Goal: Task Accomplishment & Management: Complete application form

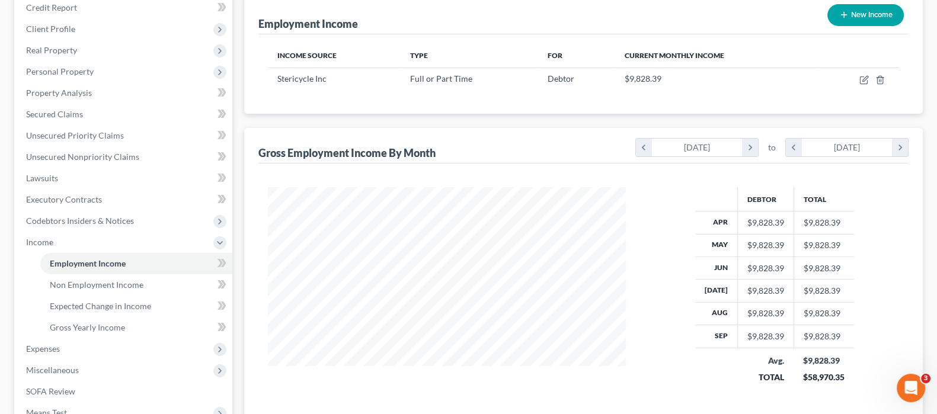
scroll to position [212, 382]
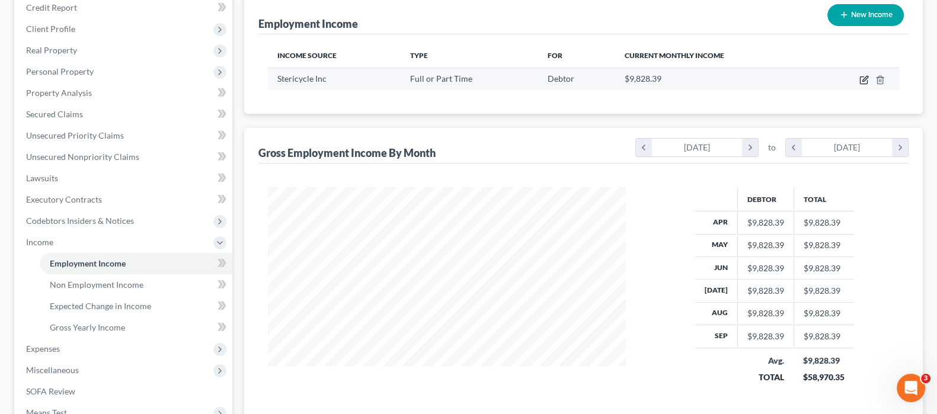
click at [864, 81] on icon "button" at bounding box center [864, 79] width 9 height 9
select select "0"
select select "14"
select select "2"
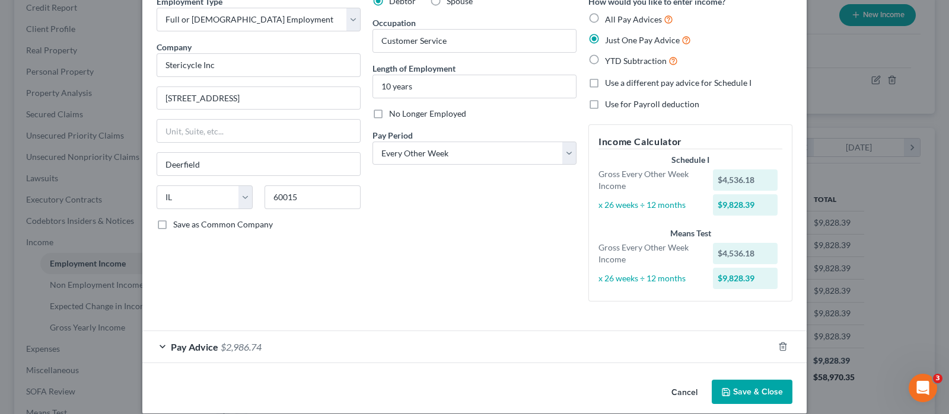
scroll to position [72, 0]
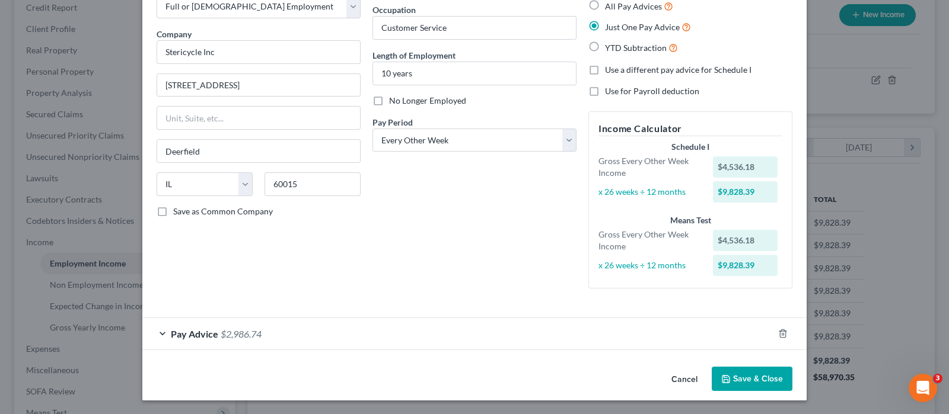
click at [256, 328] on span "$2,986.74" at bounding box center [241, 333] width 41 height 11
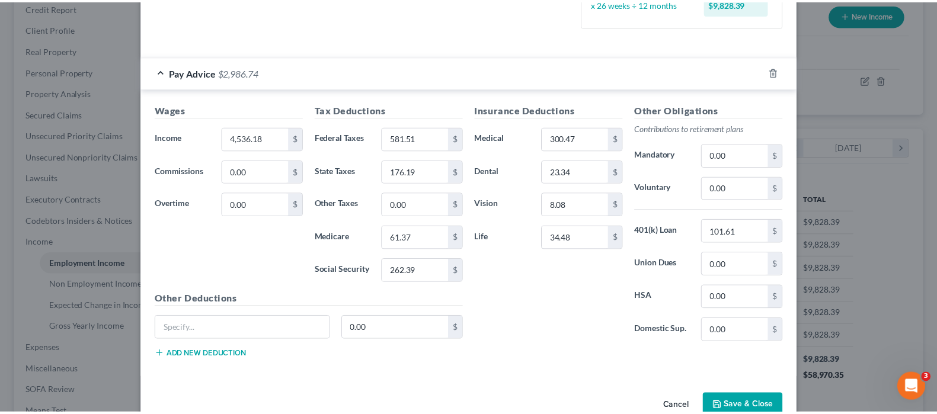
scroll to position [360, 0]
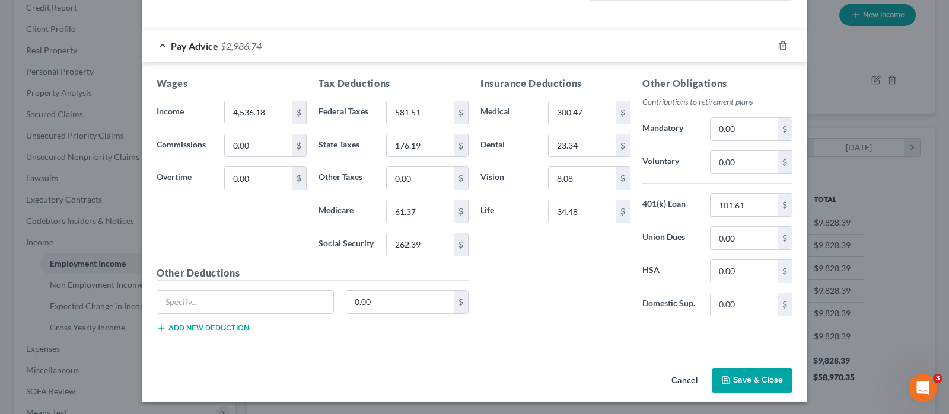
click at [673, 381] on button "Cancel" at bounding box center [684, 382] width 45 height 24
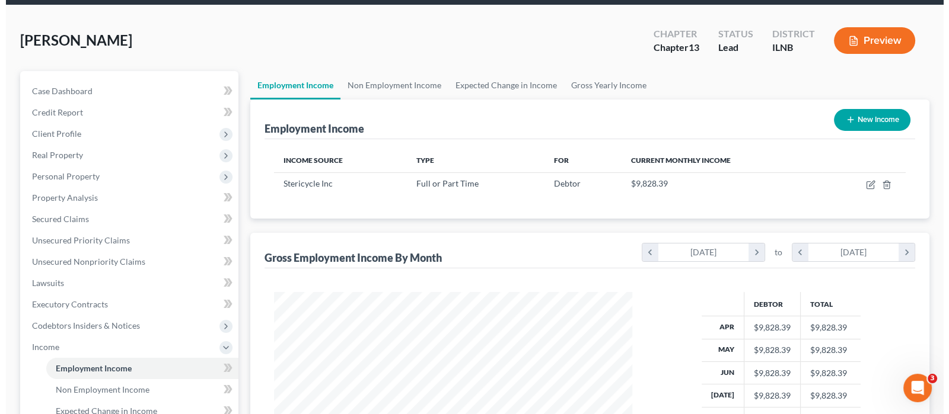
scroll to position [0, 0]
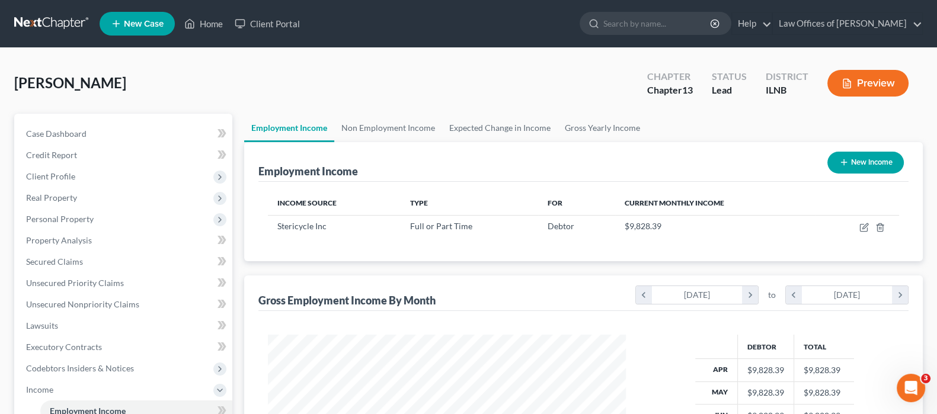
click at [855, 84] on button "Preview" at bounding box center [868, 83] width 81 height 27
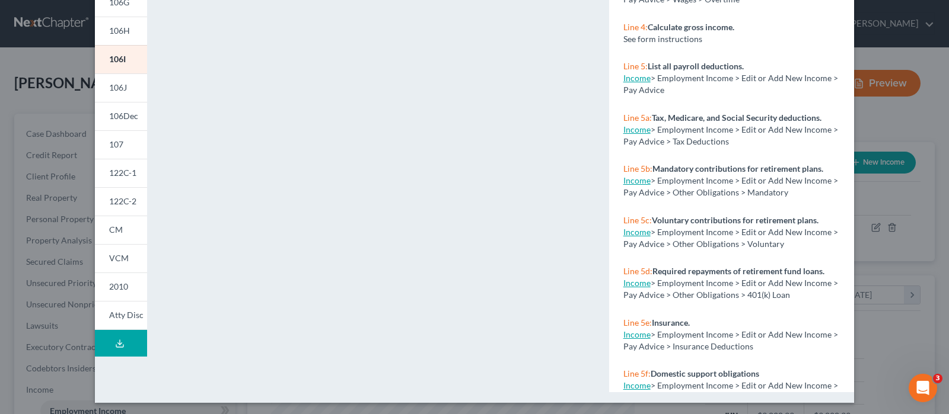
scroll to position [254, 0]
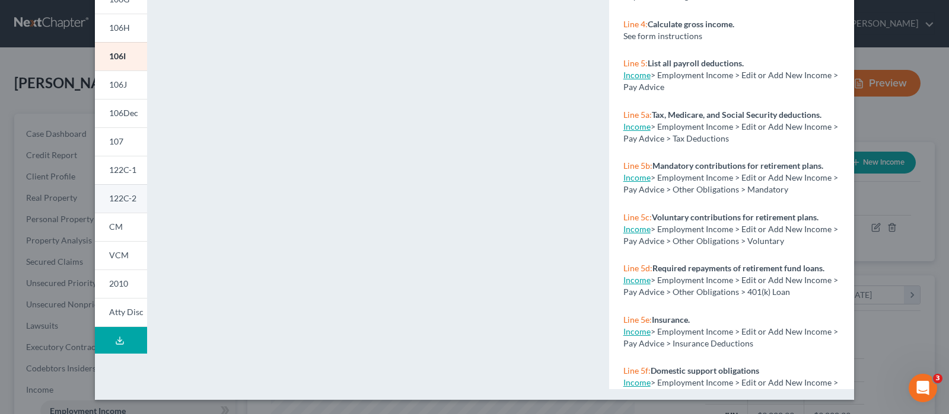
click at [119, 194] on span "122C-2" at bounding box center [122, 198] width 27 height 10
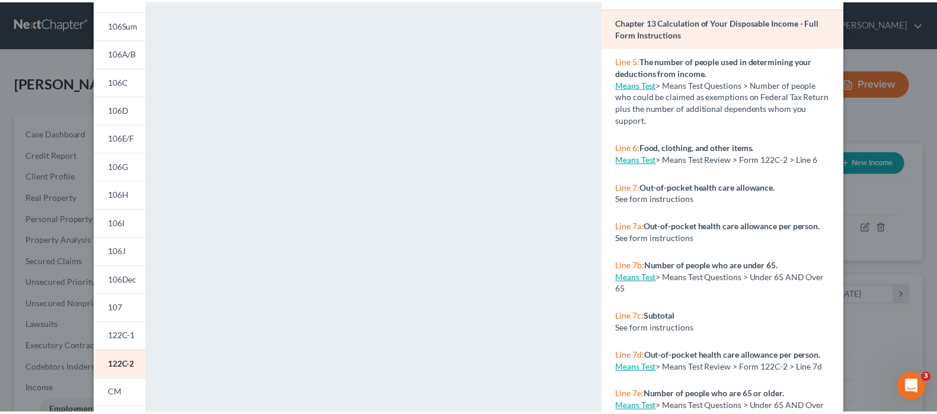
scroll to position [0, 0]
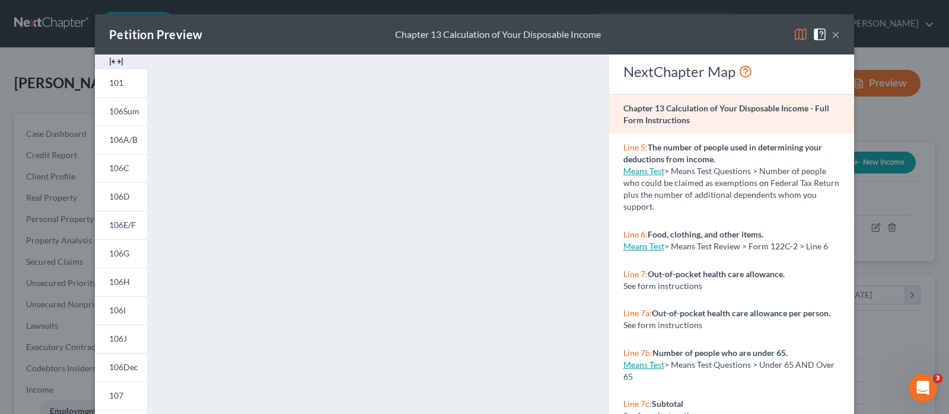
drag, startPoint x: 831, startPoint y: 31, endPoint x: 818, endPoint y: 31, distance: 13.1
click at [831, 32] on button "×" at bounding box center [835, 34] width 8 height 14
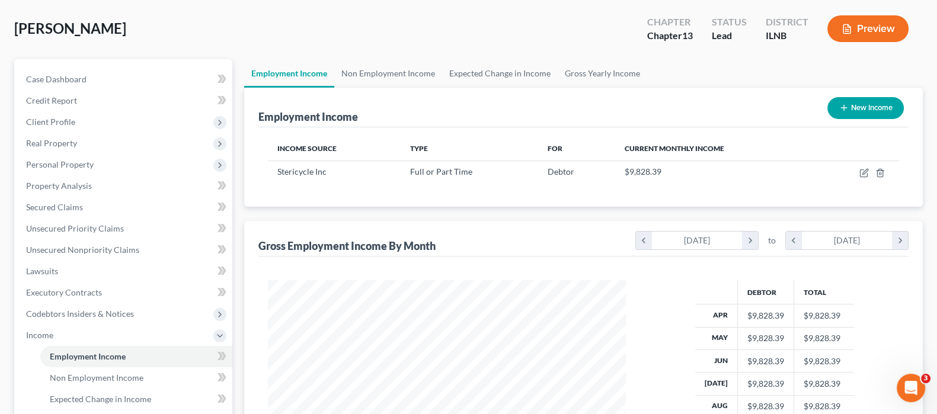
scroll to position [321, 0]
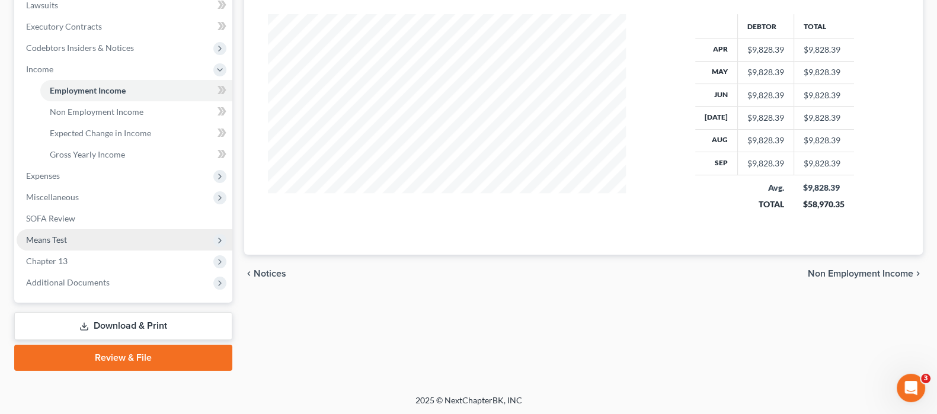
click at [77, 240] on span "Means Test" at bounding box center [125, 239] width 216 height 21
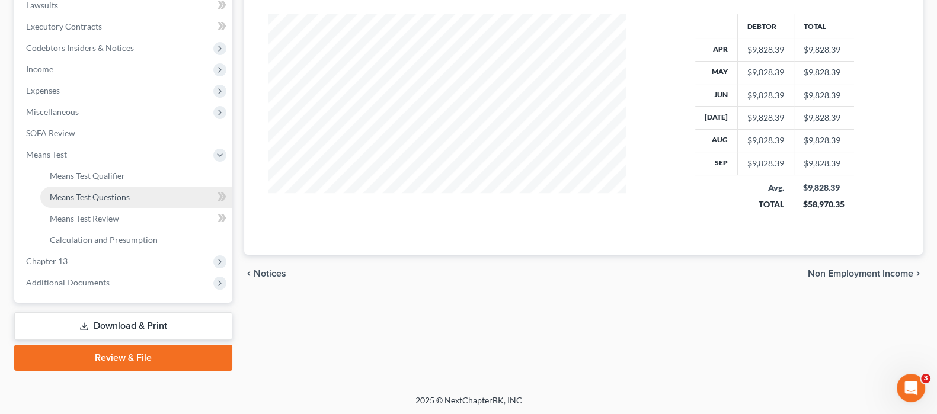
click at [121, 193] on span "Means Test Questions" at bounding box center [90, 197] width 80 height 10
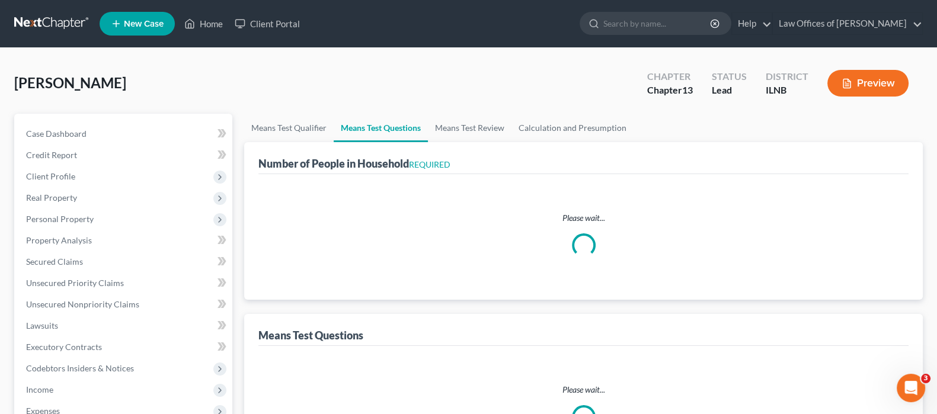
select select "0"
select select "60"
select select "1"
select select "3"
select select "0"
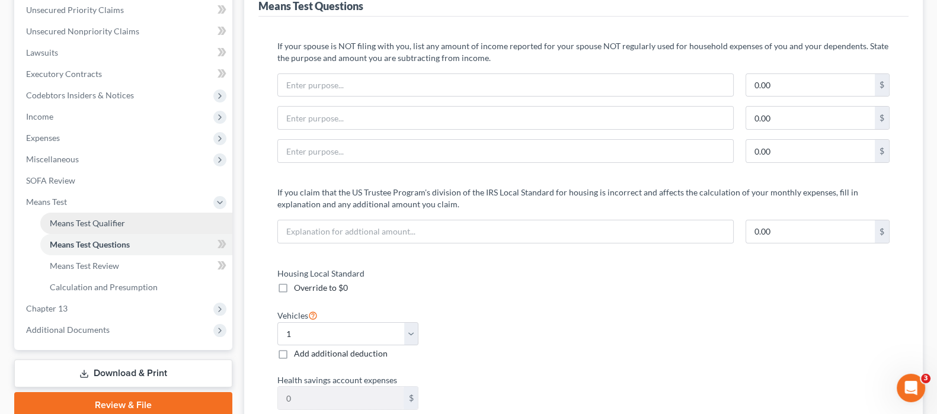
scroll to position [296, 0]
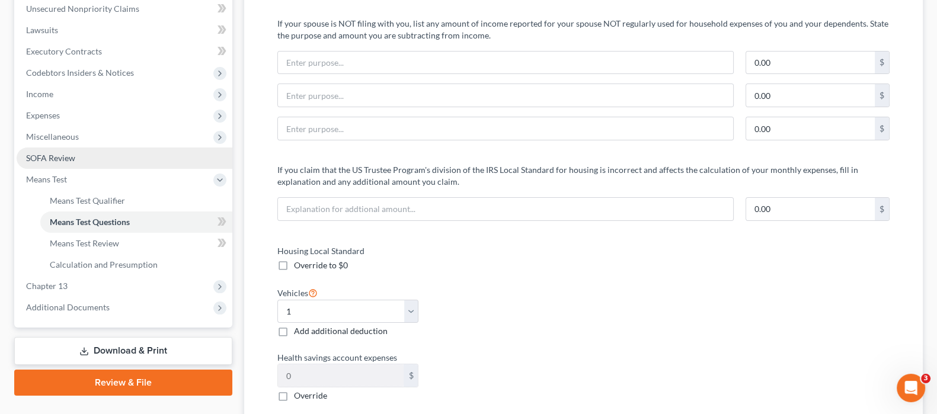
click at [74, 159] on span "SOFA Review" at bounding box center [50, 158] width 49 height 10
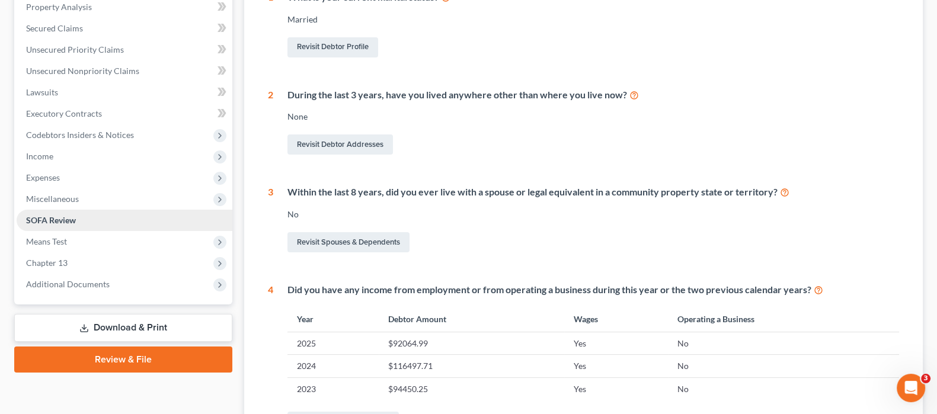
scroll to position [148, 0]
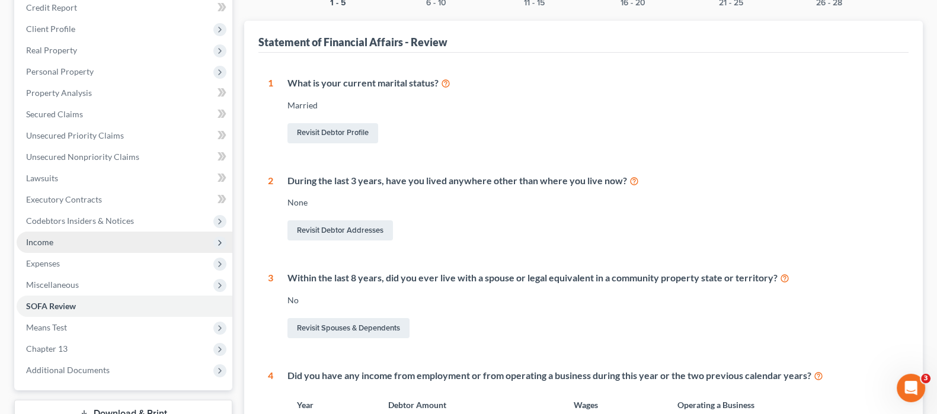
click at [94, 242] on span "Income" at bounding box center [125, 242] width 216 height 21
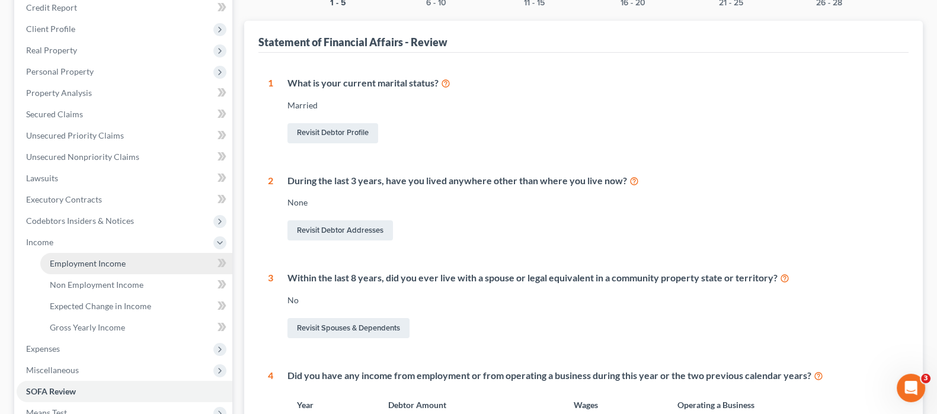
click at [96, 258] on span "Employment Income" at bounding box center [88, 263] width 76 height 10
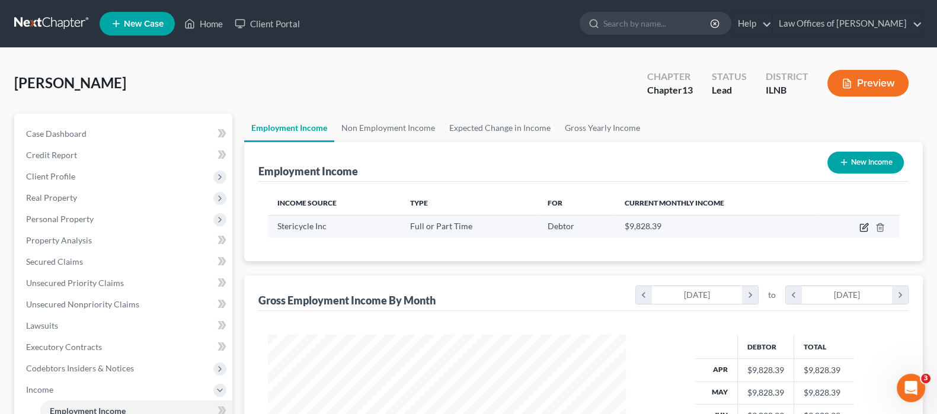
click at [864, 226] on icon "button" at bounding box center [864, 227] width 9 height 9
select select "0"
select select "14"
select select "2"
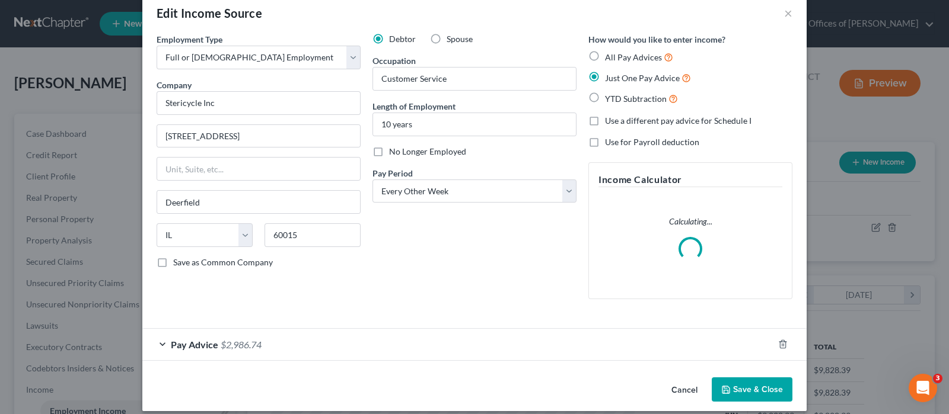
scroll to position [32, 0]
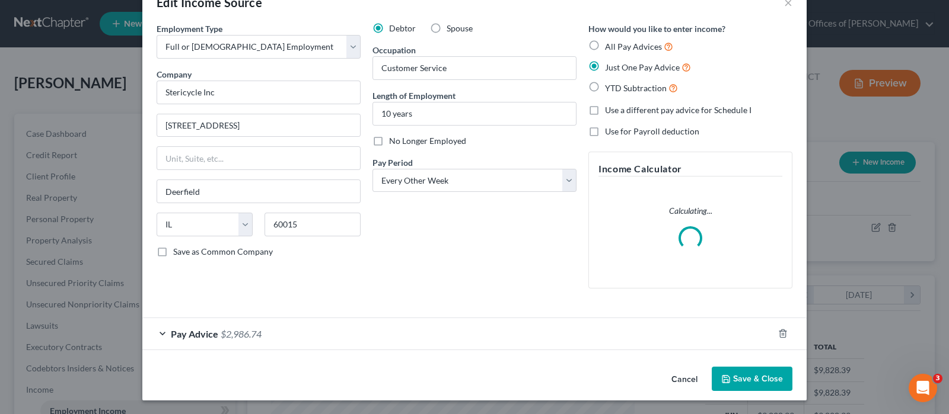
click at [423, 336] on div "Pay Advice $2,986.74" at bounding box center [457, 333] width 631 height 31
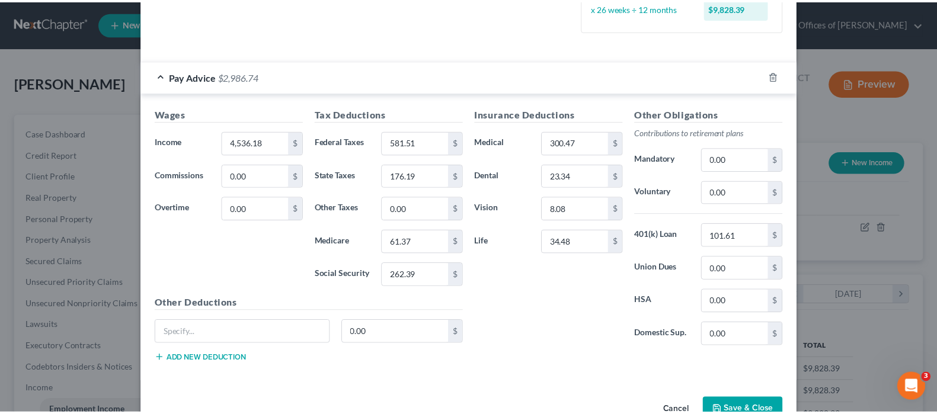
scroll to position [360, 0]
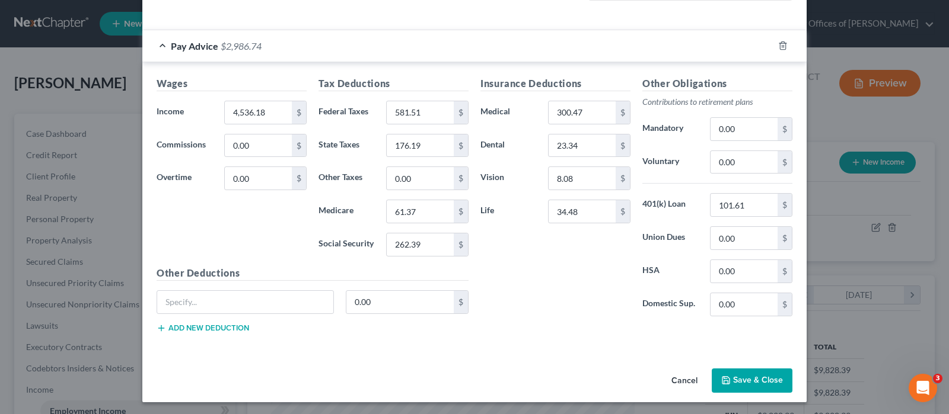
click at [75, 124] on div "Edit Income Source × Employment Type * Select Full or [DEMOGRAPHIC_DATA] Employ…" at bounding box center [474, 207] width 949 height 414
click at [681, 381] on button "Cancel" at bounding box center [684, 382] width 45 height 24
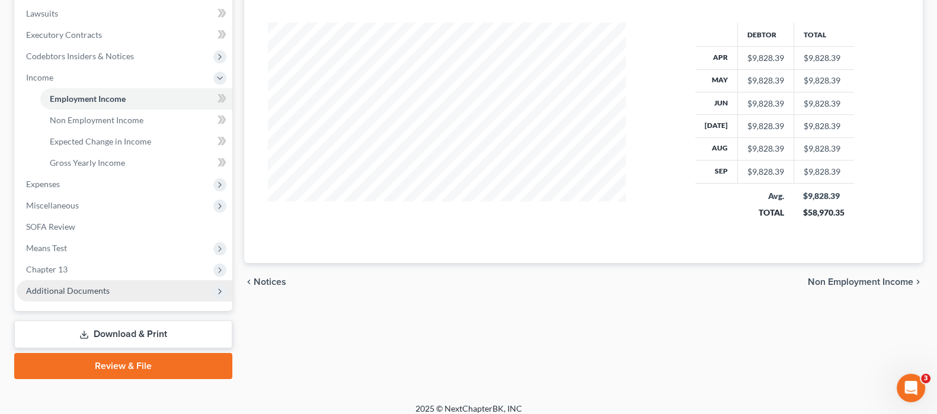
scroll to position [321, 0]
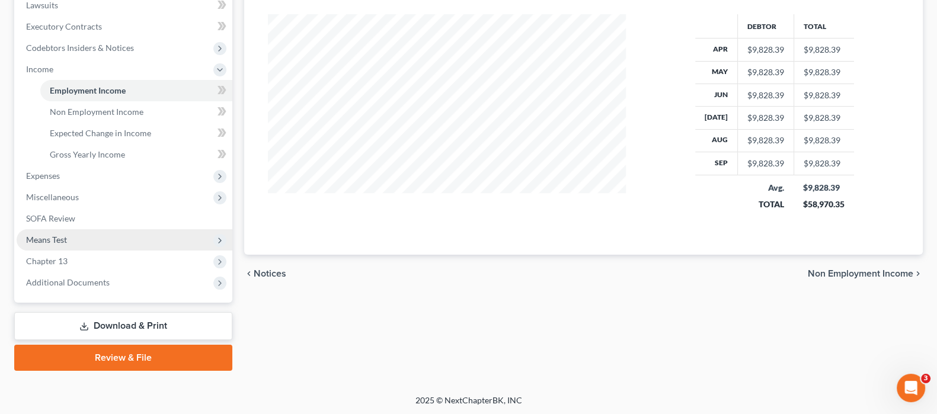
click at [81, 238] on span "Means Test" at bounding box center [125, 239] width 216 height 21
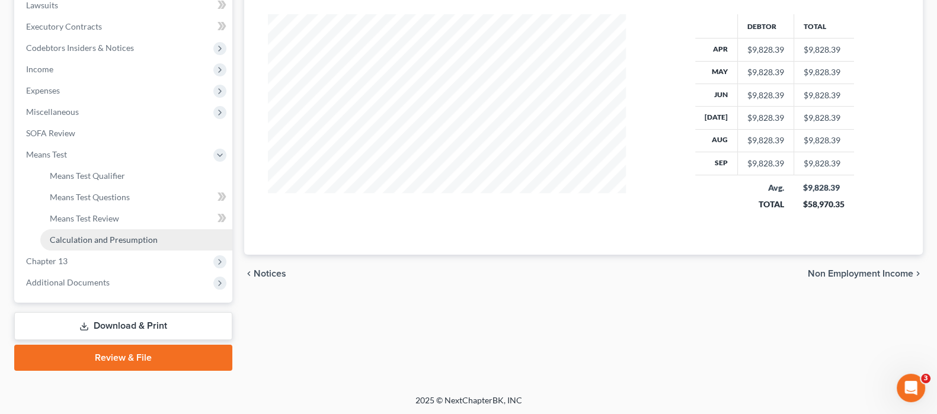
click at [119, 240] on span "Calculation and Presumption" at bounding box center [104, 240] width 108 height 10
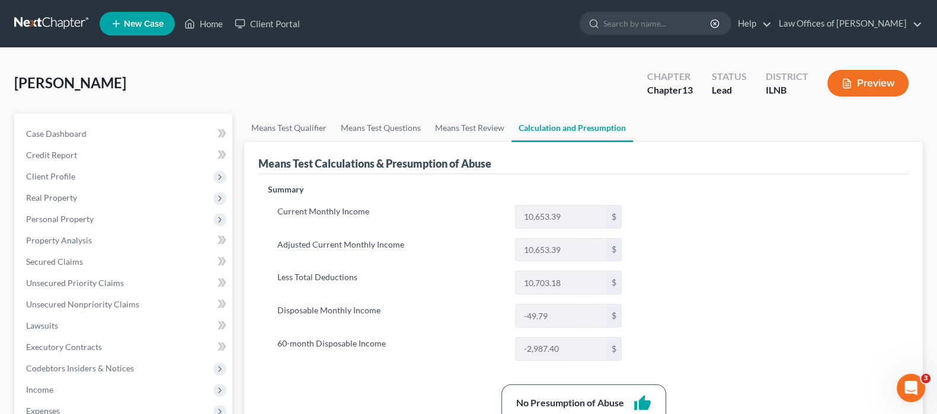
scroll to position [148, 0]
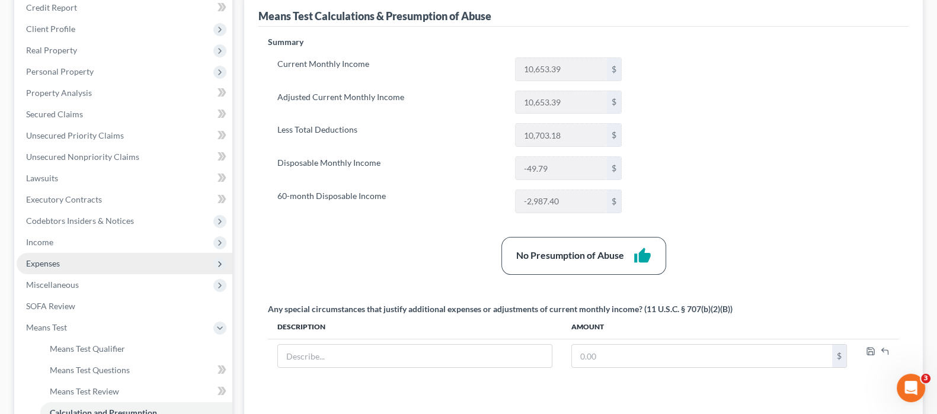
click at [66, 263] on span "Expenses" at bounding box center [125, 263] width 216 height 21
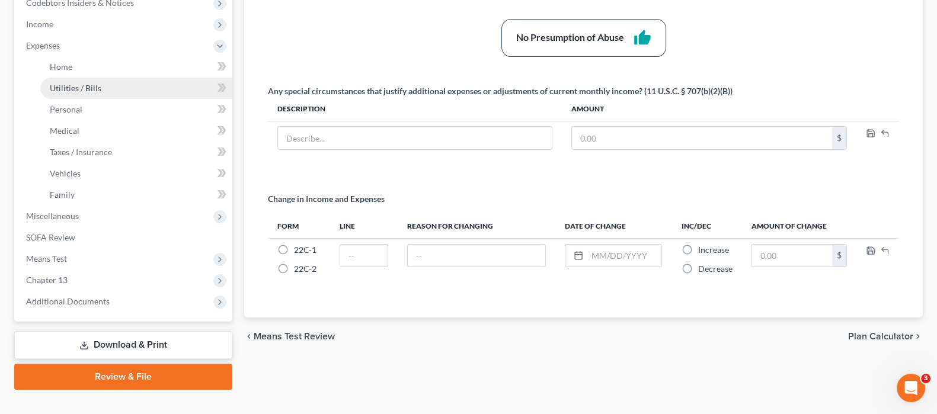
scroll to position [371, 0]
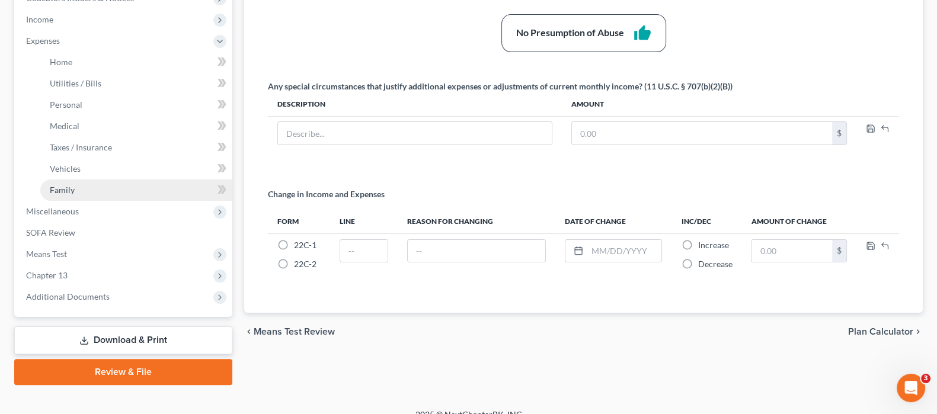
click at [104, 189] on link "Family" at bounding box center [136, 190] width 192 height 21
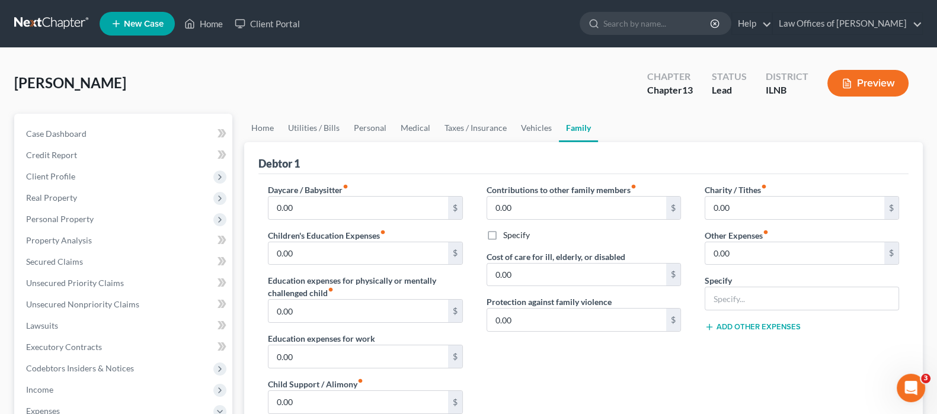
click at [863, 85] on button "Preview" at bounding box center [868, 83] width 81 height 27
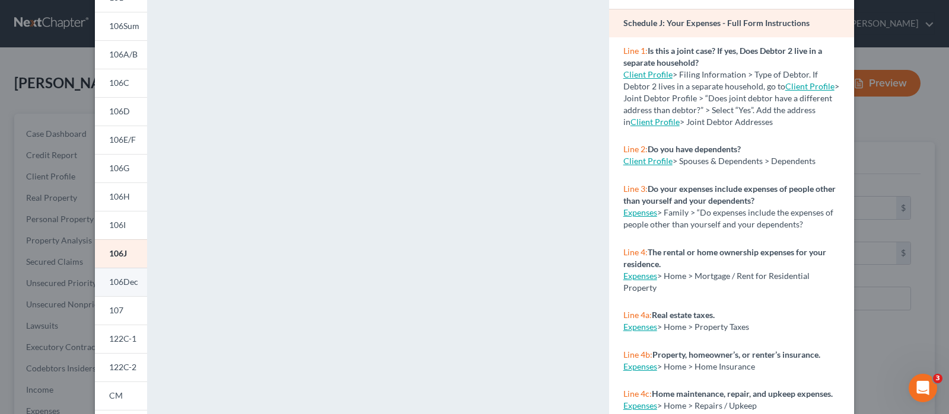
scroll to position [254, 0]
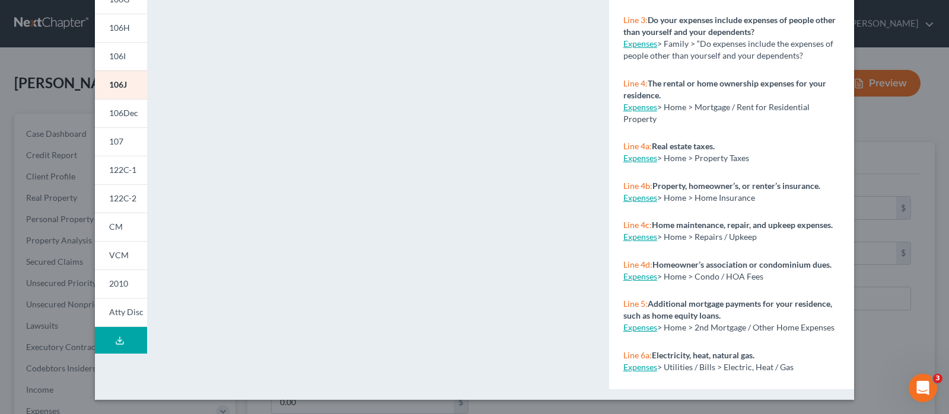
click at [112, 333] on button "Download Draft" at bounding box center [121, 340] width 52 height 27
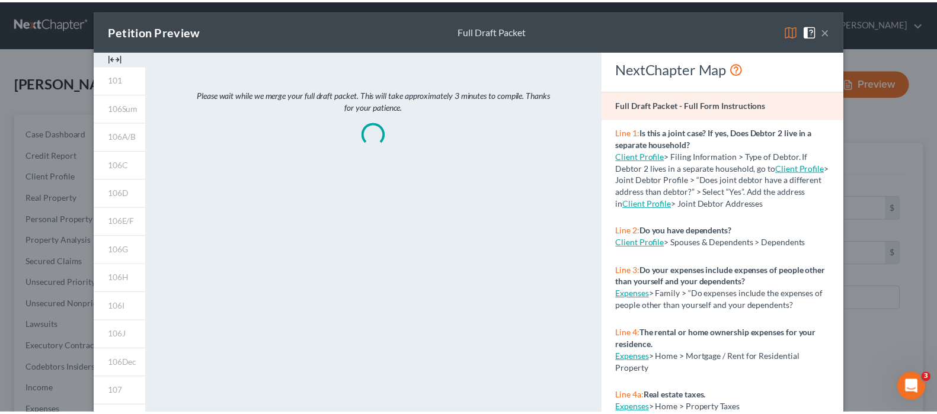
scroll to position [0, 0]
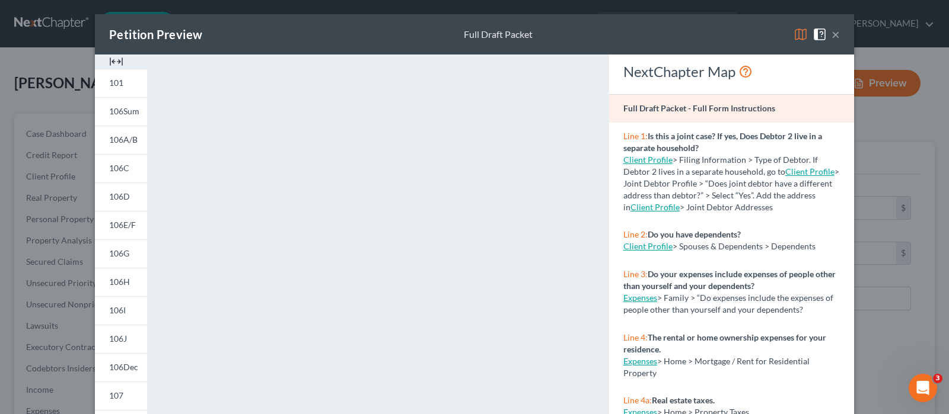
click at [832, 32] on button "×" at bounding box center [835, 34] width 8 height 14
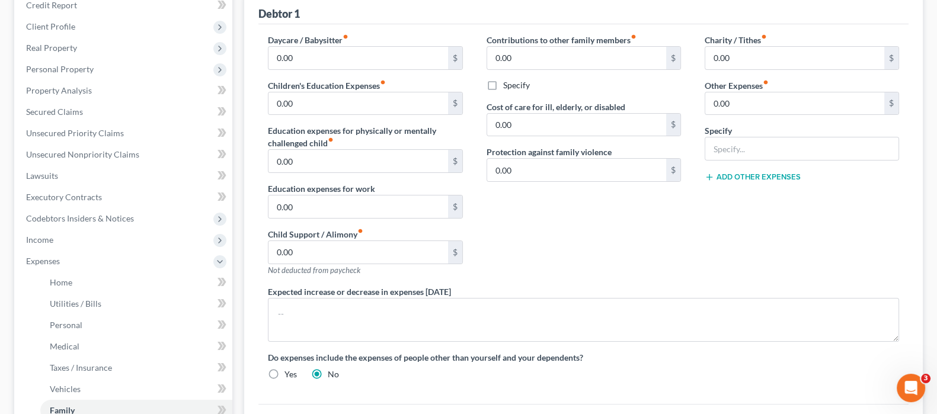
scroll to position [148, 0]
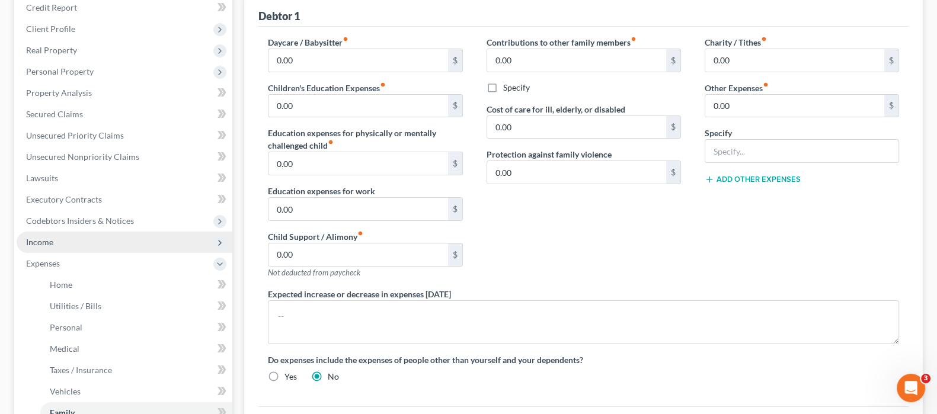
click at [170, 243] on span "Income" at bounding box center [125, 242] width 216 height 21
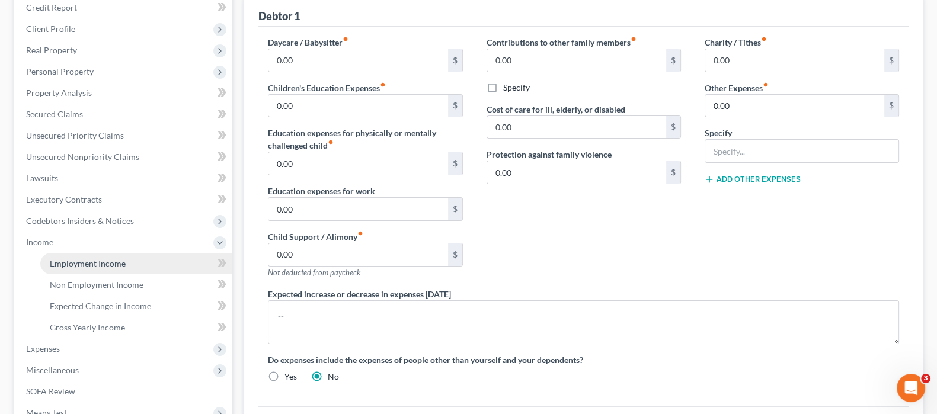
click at [135, 257] on link "Employment Income" at bounding box center [136, 263] width 192 height 21
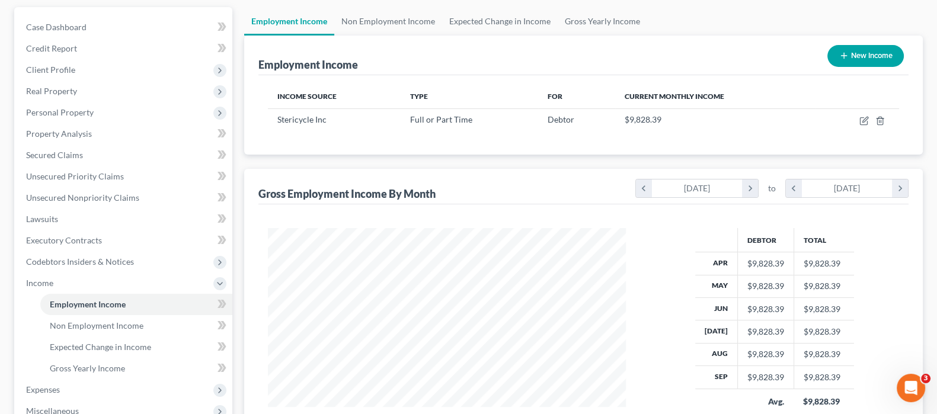
scroll to position [74, 0]
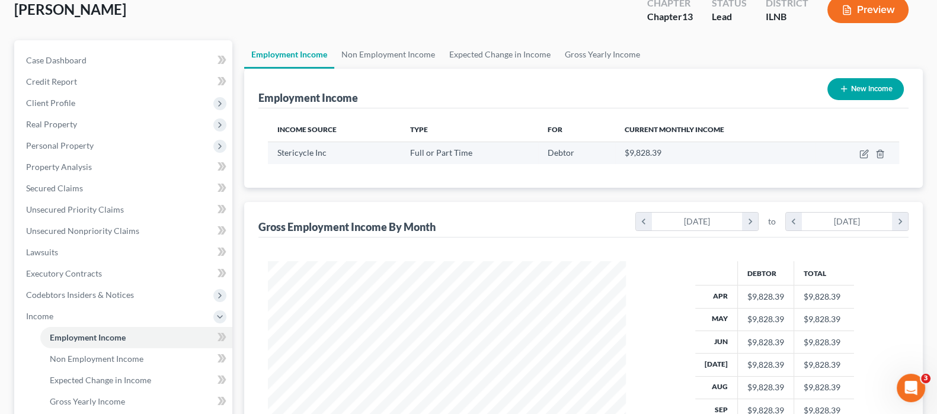
click at [531, 152] on td "Full or Part Time" at bounding box center [470, 153] width 138 height 23
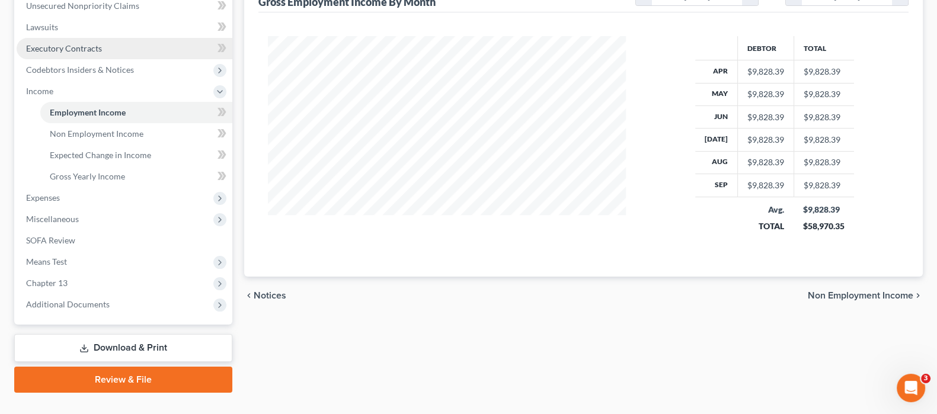
scroll to position [321, 0]
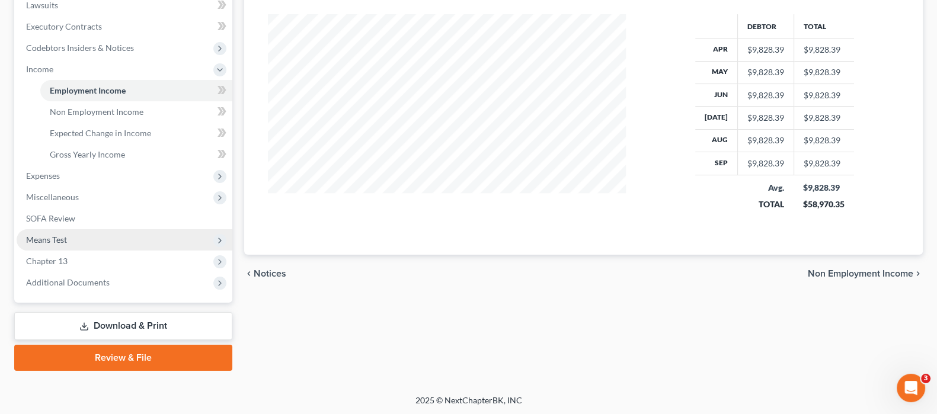
click at [93, 238] on span "Means Test" at bounding box center [125, 239] width 216 height 21
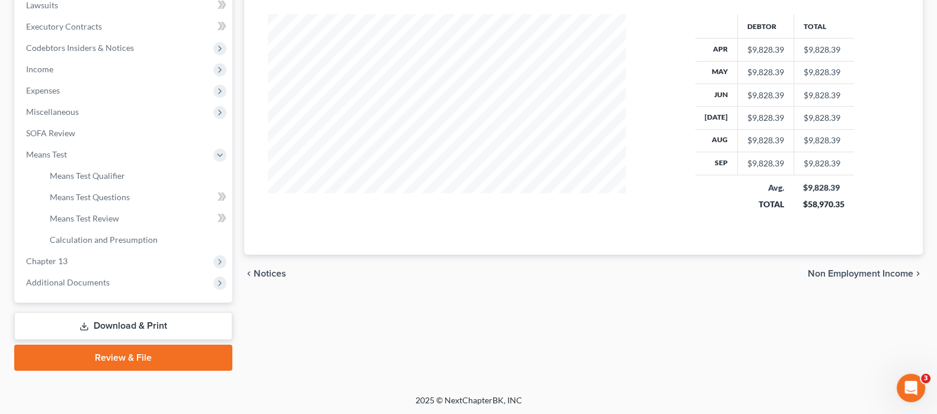
click at [633, 199] on div at bounding box center [447, 120] width 382 height 212
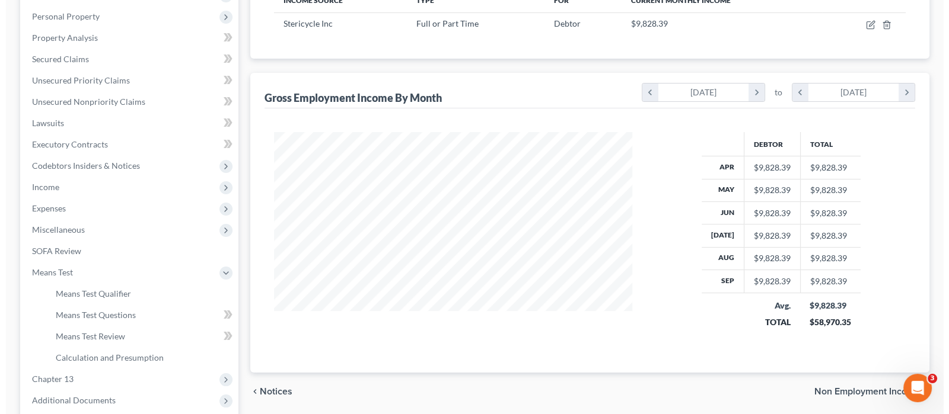
scroll to position [0, 0]
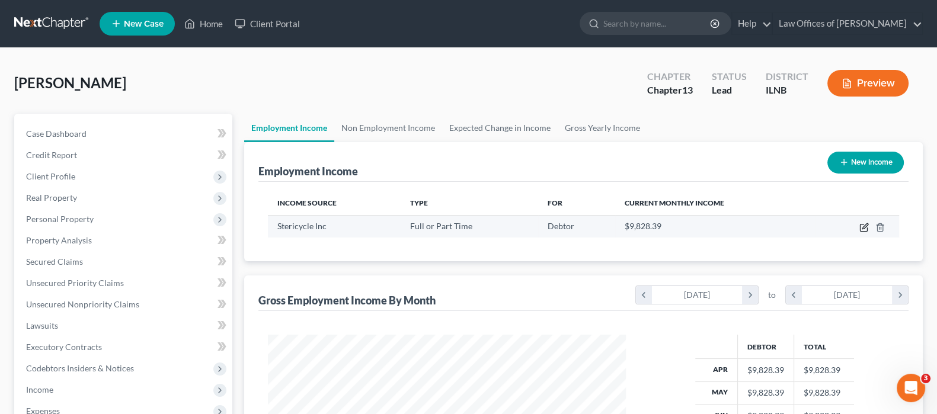
click at [864, 225] on icon "button" at bounding box center [865, 225] width 5 height 5
select select "0"
select select "14"
select select "2"
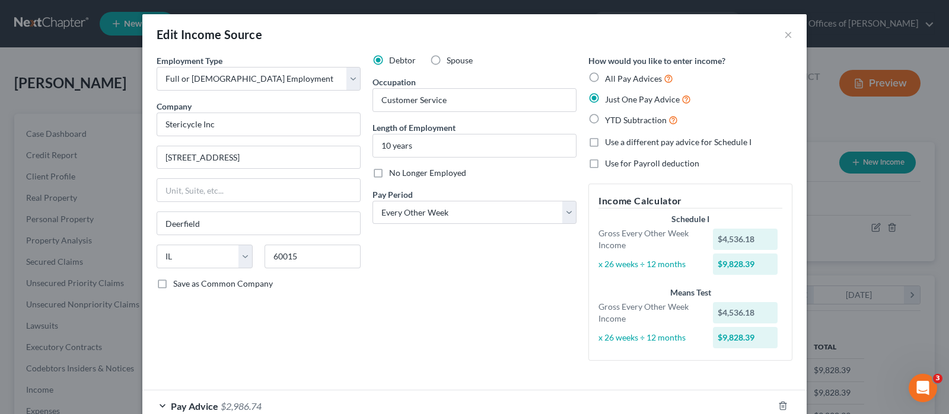
scroll to position [72, 0]
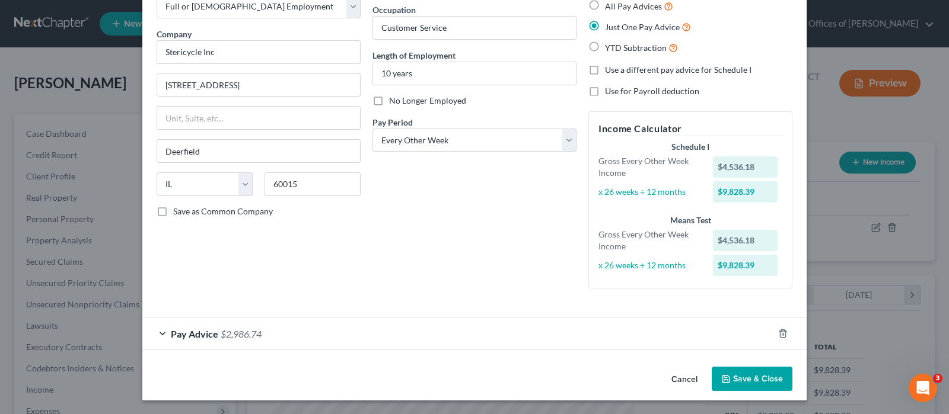
click at [429, 330] on div "Pay Advice $2,986.74" at bounding box center [457, 333] width 631 height 31
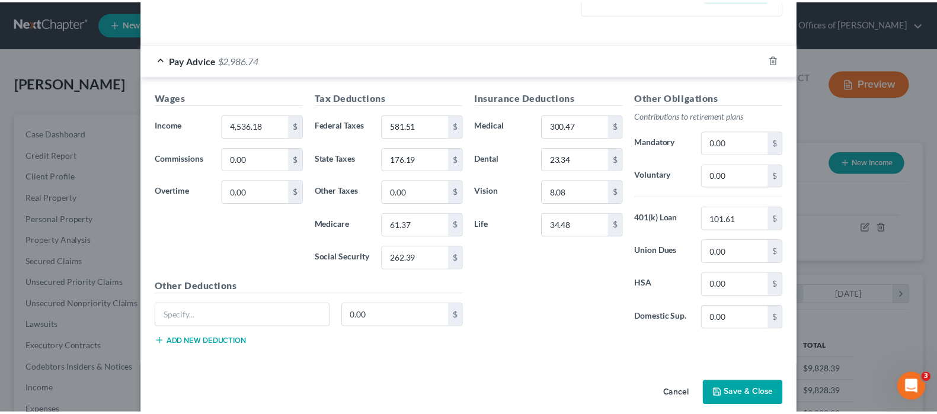
scroll to position [360, 0]
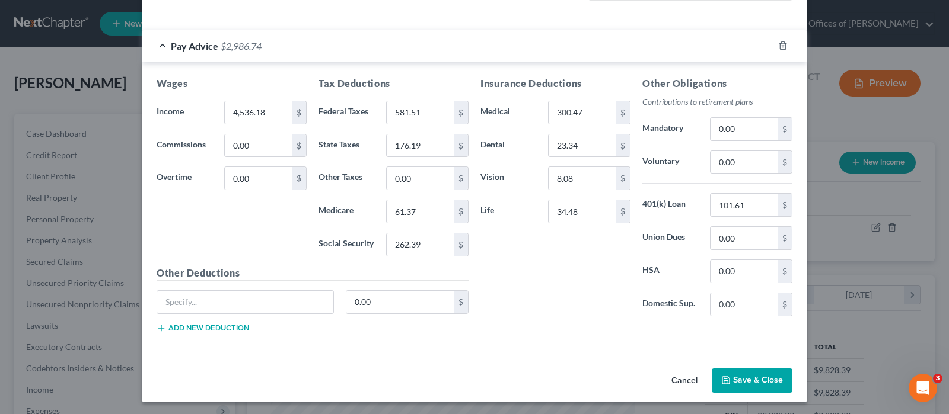
click at [681, 374] on button "Cancel" at bounding box center [684, 382] width 45 height 24
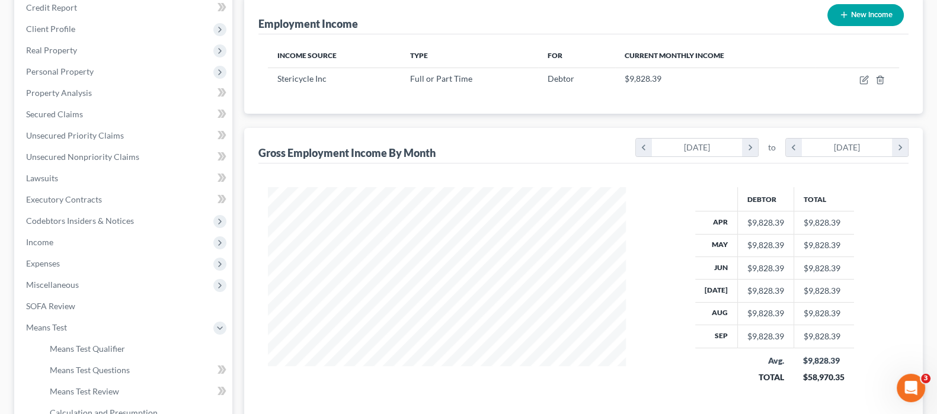
scroll to position [222, 0]
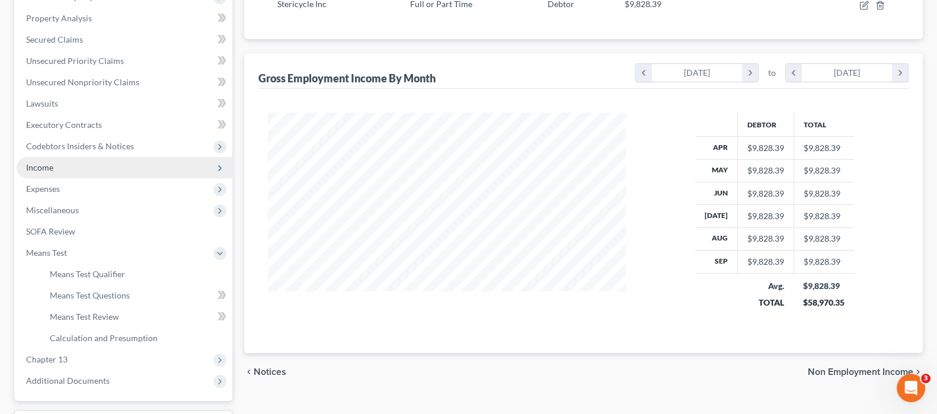
click at [63, 167] on span "Income" at bounding box center [125, 167] width 216 height 21
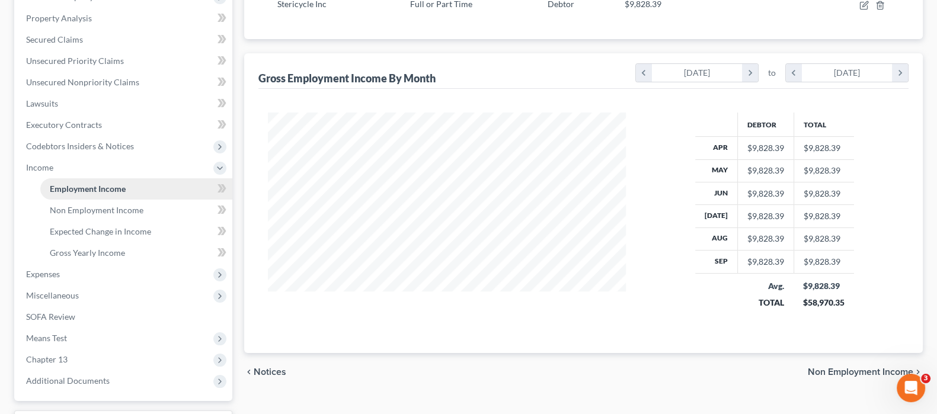
click at [84, 191] on span "Employment Income" at bounding box center [88, 189] width 76 height 10
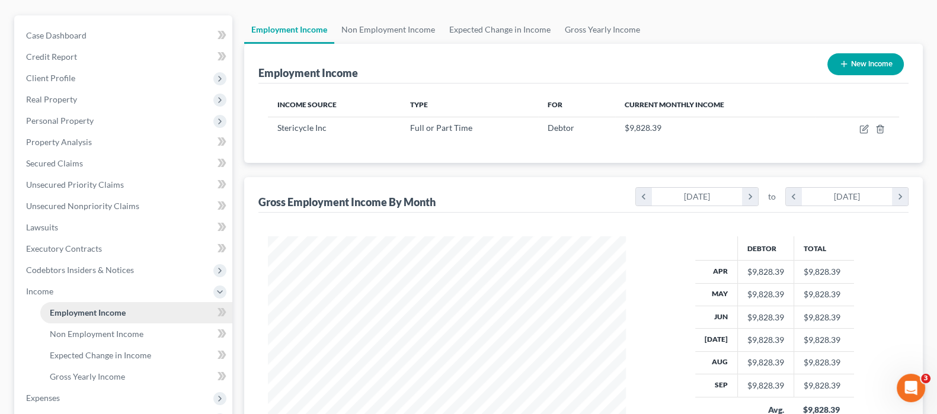
scroll to position [173, 0]
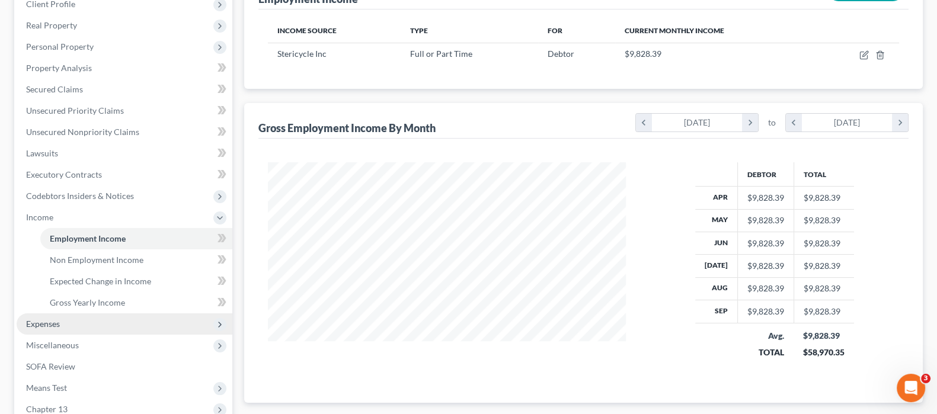
click at [91, 324] on span "Expenses" at bounding box center [125, 324] width 216 height 21
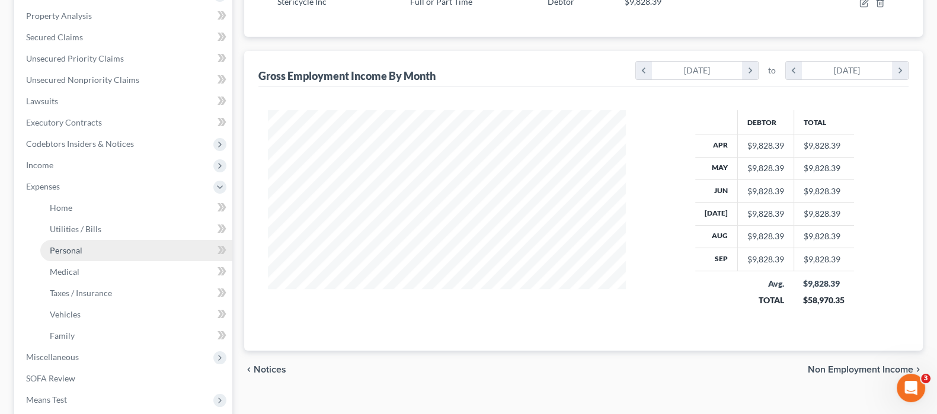
scroll to position [247, 0]
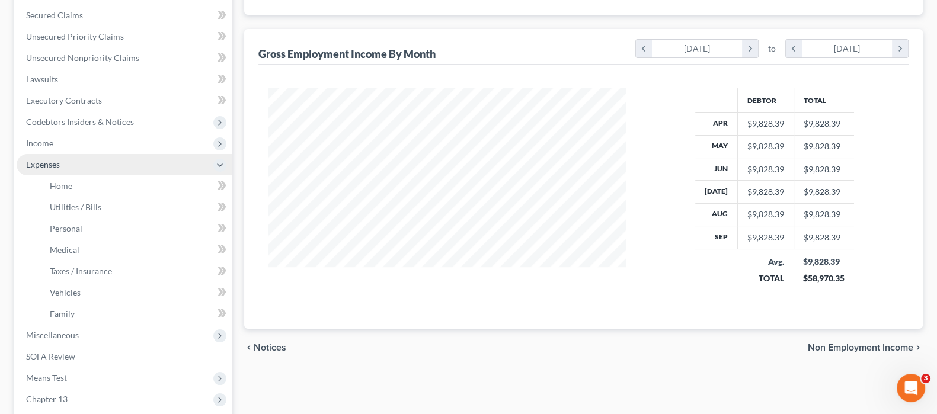
click at [88, 167] on span "Expenses" at bounding box center [125, 164] width 216 height 21
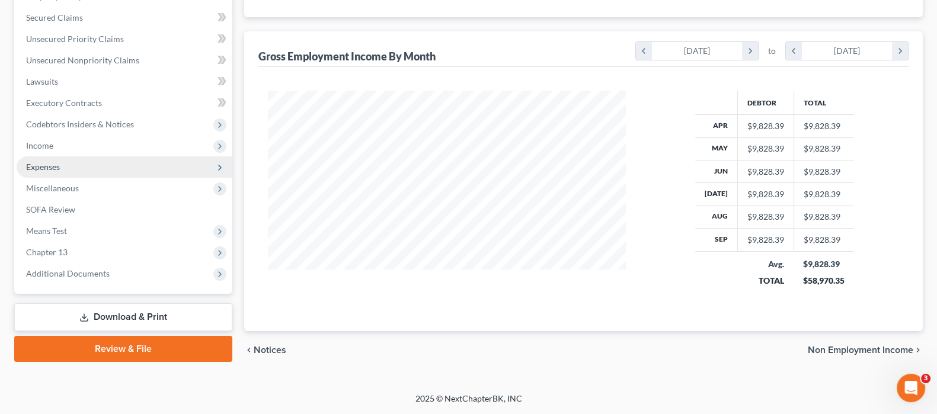
scroll to position [242, 0]
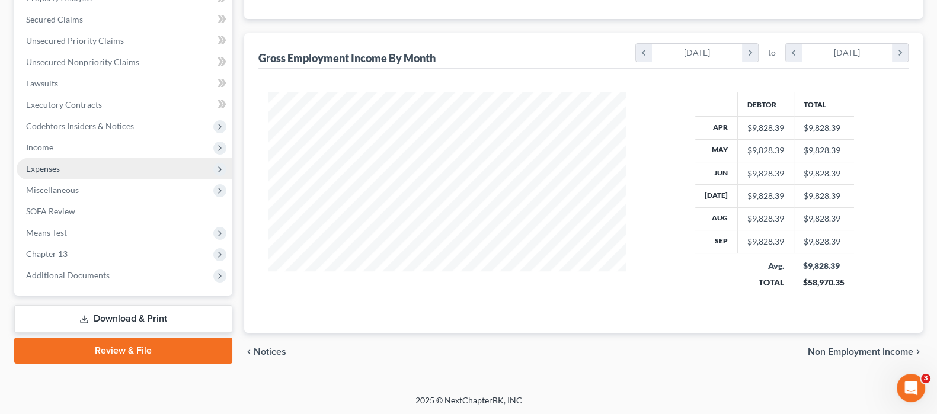
click at [98, 168] on span "Expenses" at bounding box center [125, 168] width 216 height 21
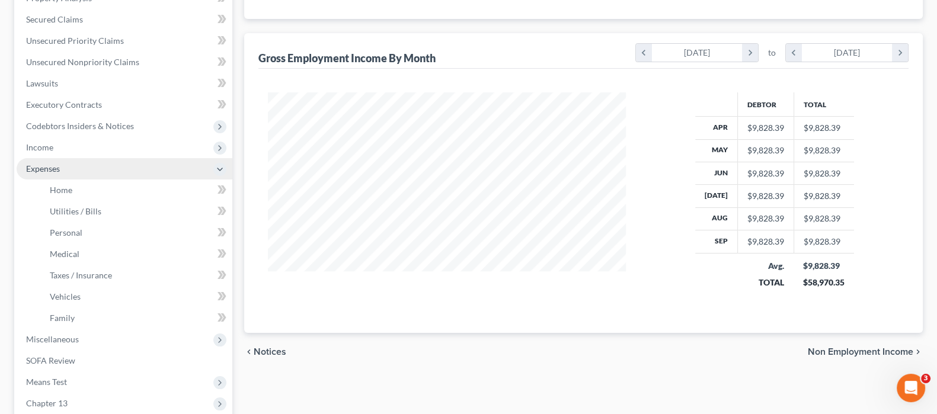
scroll to position [247, 0]
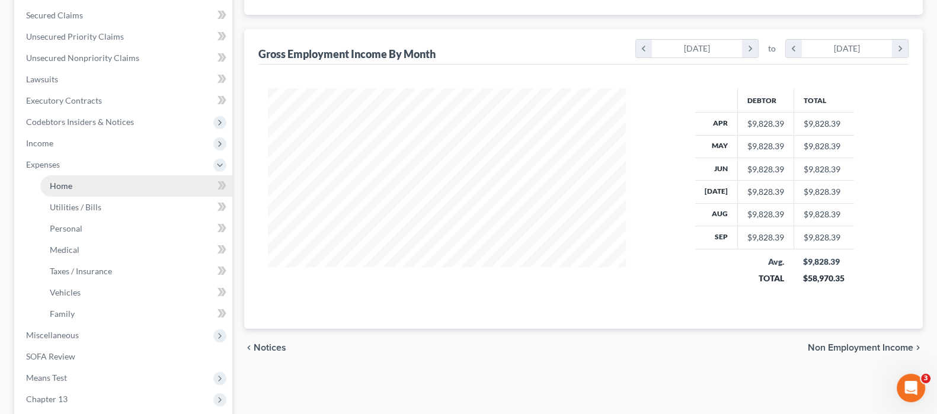
click at [98, 187] on link "Home" at bounding box center [136, 185] width 192 height 21
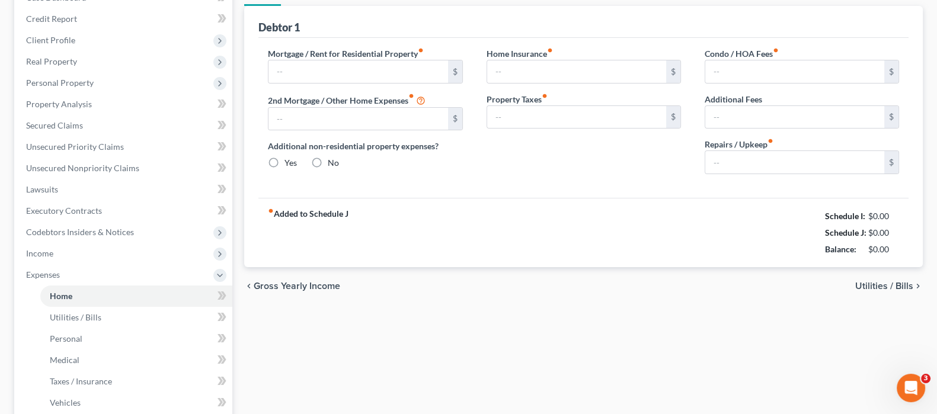
type input "4,249.05"
type input "0.00"
radio input "true"
type input "0.00"
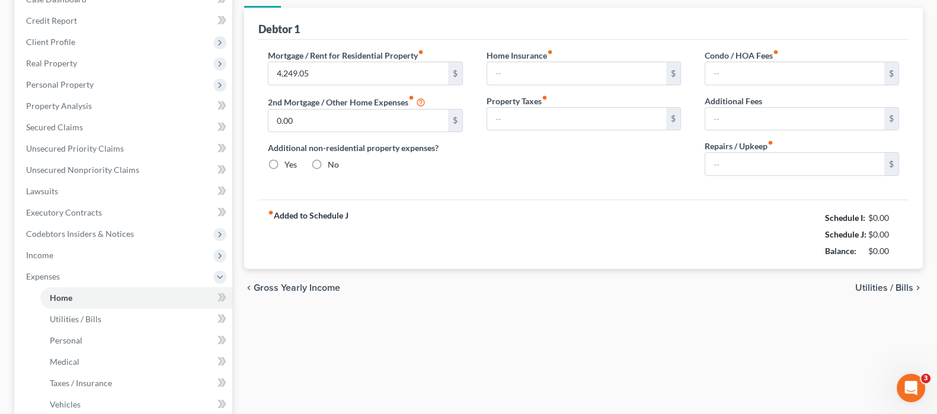
type input "0.00"
type input "100.00"
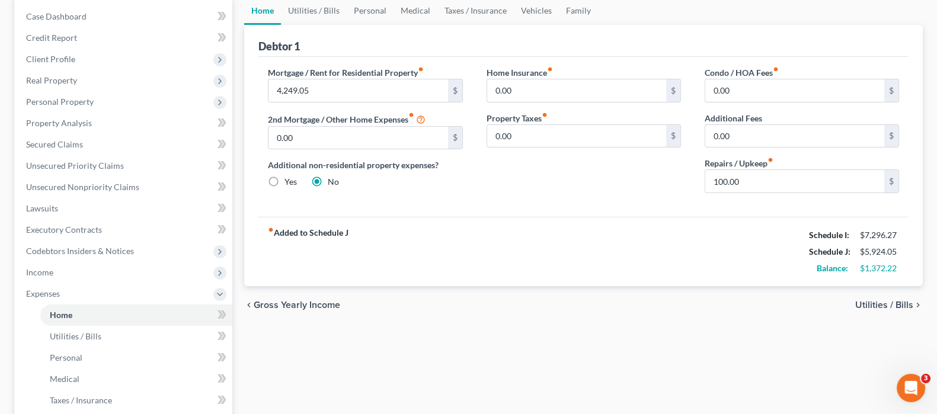
scroll to position [148, 0]
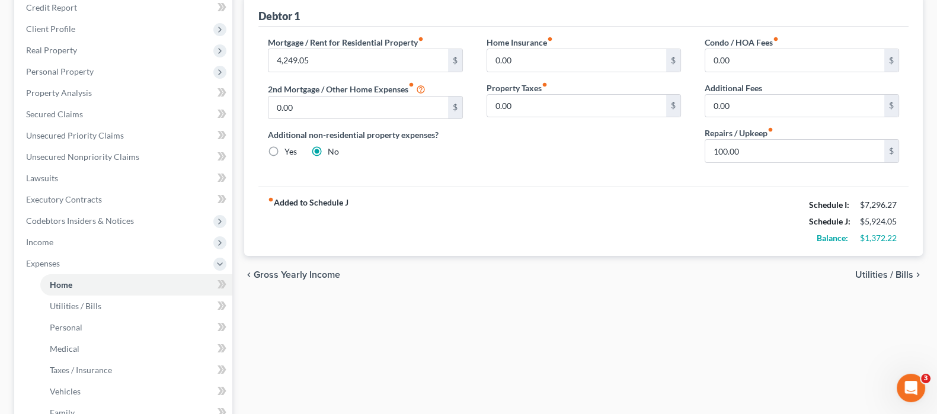
click at [868, 271] on span "Utilities / Bills" at bounding box center [884, 274] width 58 height 9
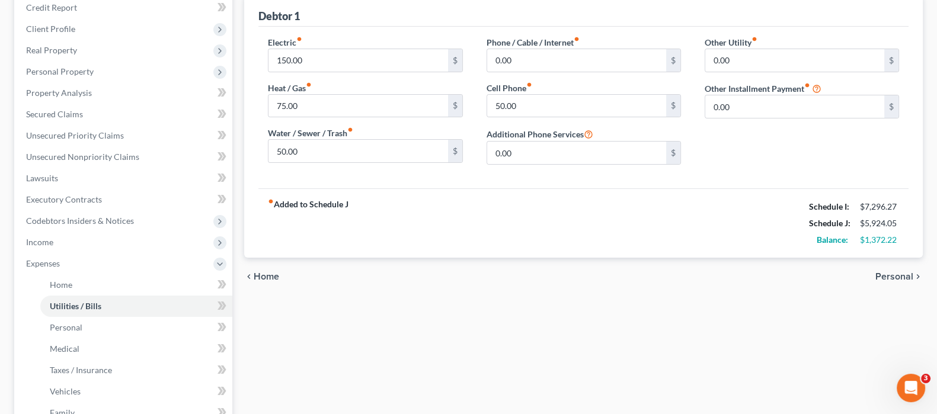
scroll to position [74, 0]
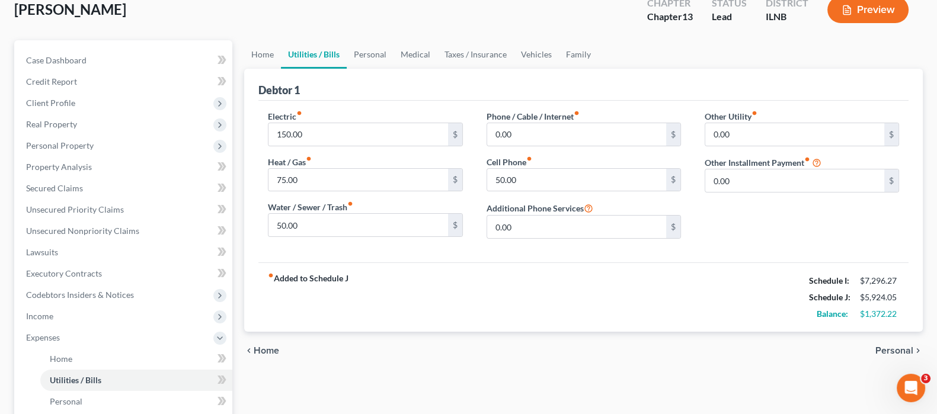
click at [897, 346] on span "Personal" at bounding box center [895, 350] width 38 height 9
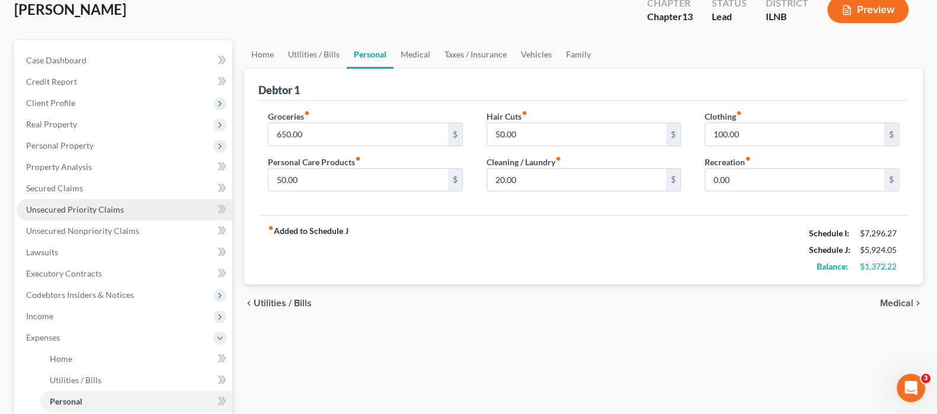
scroll to position [148, 0]
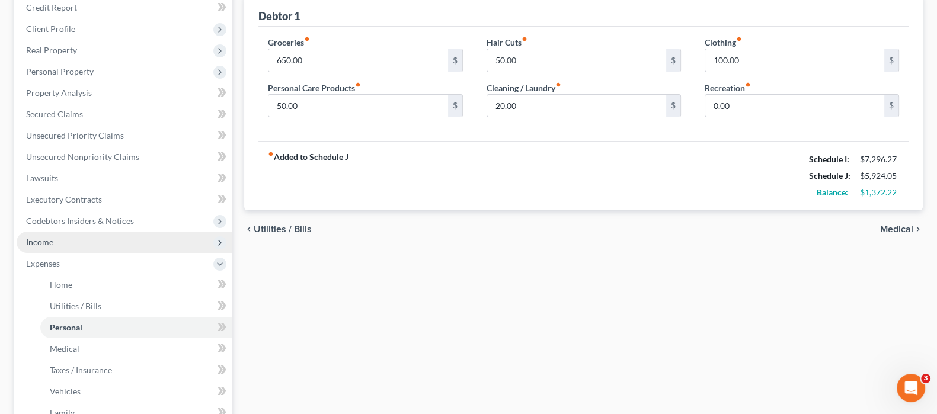
click at [202, 238] on span "Income" at bounding box center [125, 242] width 216 height 21
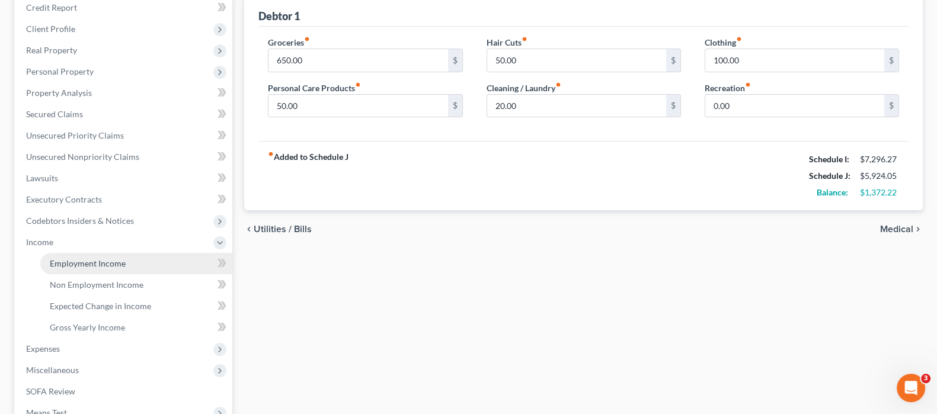
click at [178, 261] on link "Employment Income" at bounding box center [136, 263] width 192 height 21
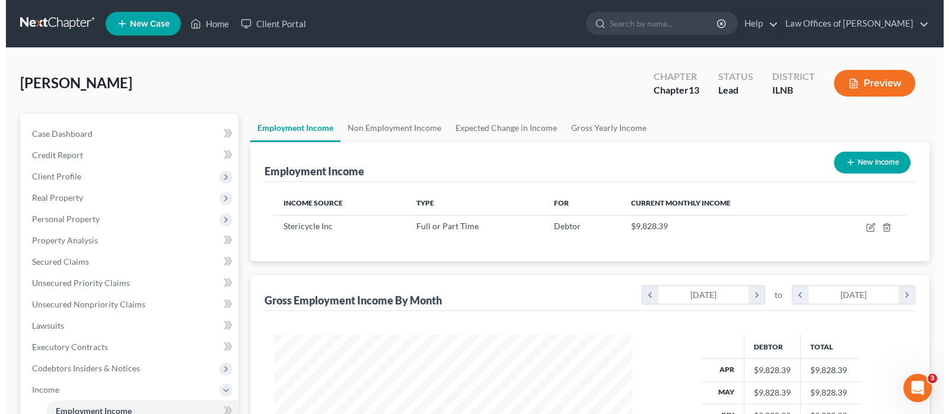
scroll to position [212, 382]
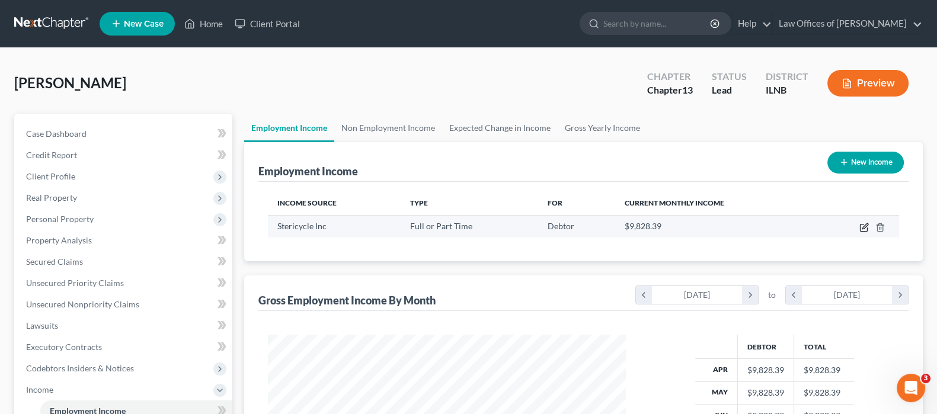
click at [863, 226] on icon "button" at bounding box center [865, 225] width 5 height 5
select select "0"
select select "14"
select select "2"
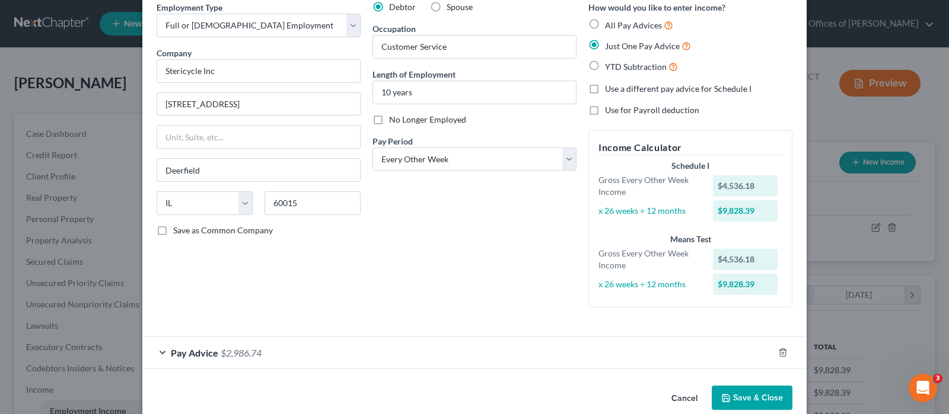
scroll to position [72, 0]
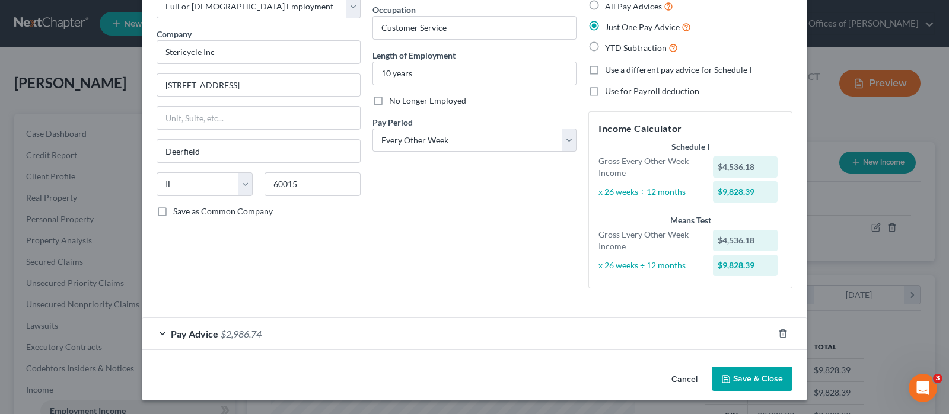
click at [306, 333] on div "Pay Advice $2,986.74" at bounding box center [457, 333] width 631 height 31
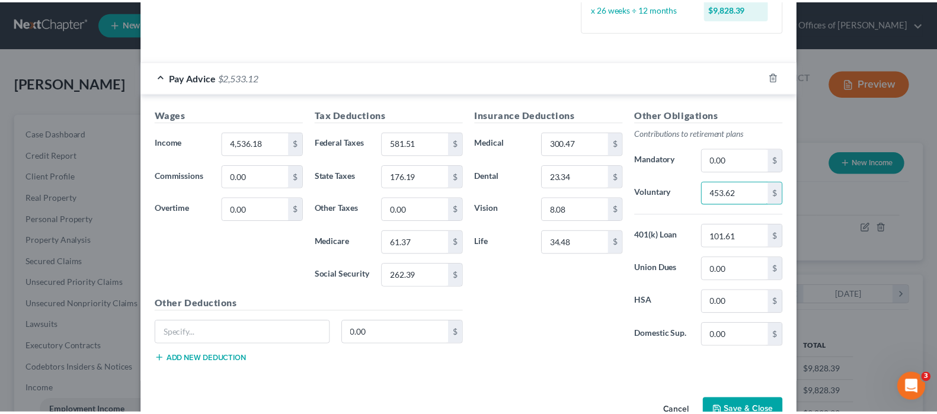
scroll to position [360, 0]
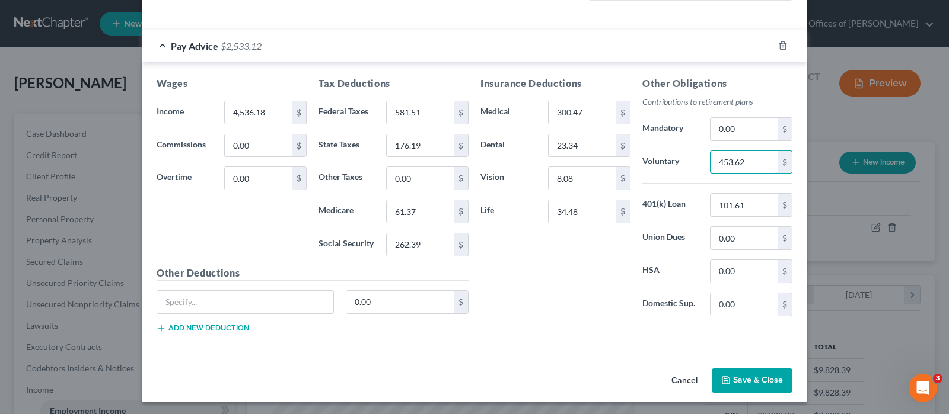
type input "453.62"
click at [737, 378] on button "Save & Close" at bounding box center [751, 381] width 81 height 25
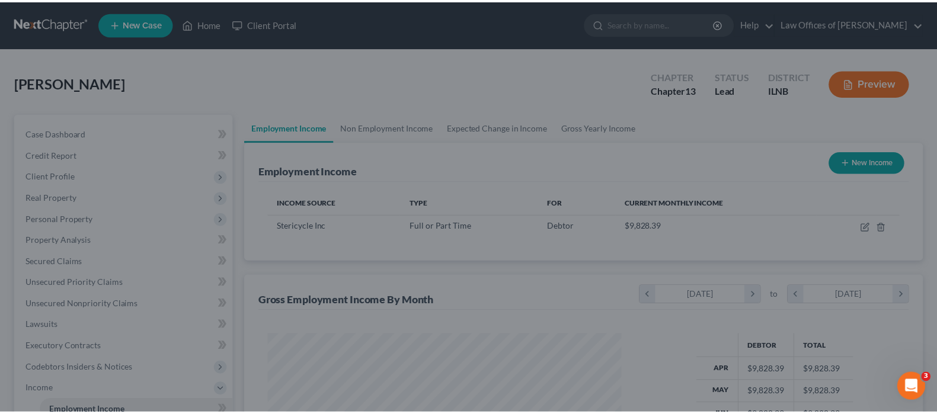
scroll to position [592611, 592441]
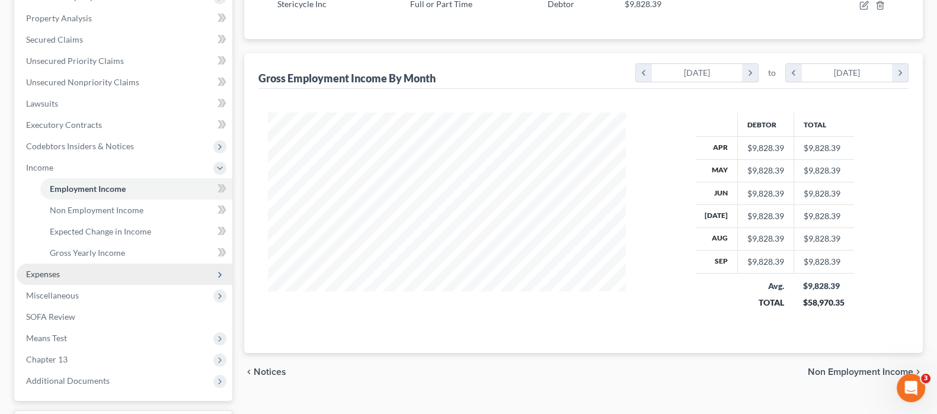
click at [71, 274] on span "Expenses" at bounding box center [125, 274] width 216 height 21
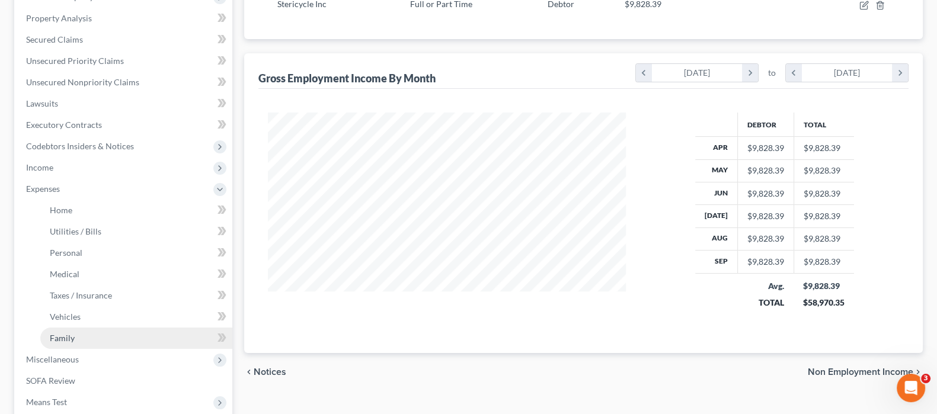
click at [94, 341] on link "Family" at bounding box center [136, 338] width 192 height 21
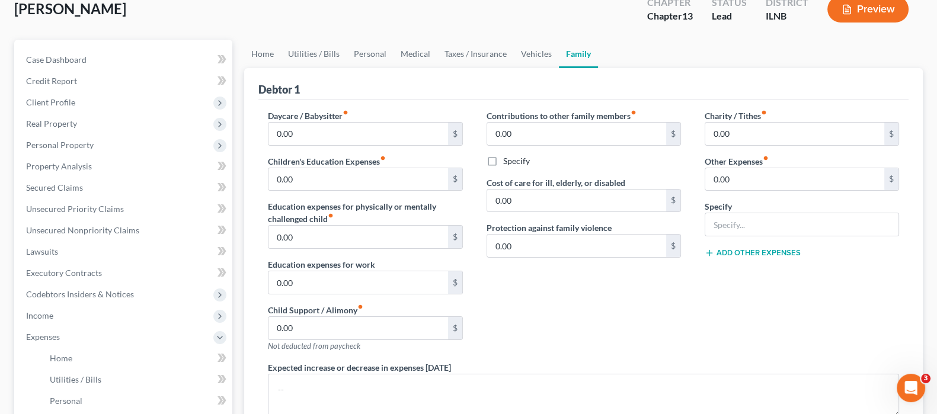
scroll to position [74, 0]
type input "100.00"
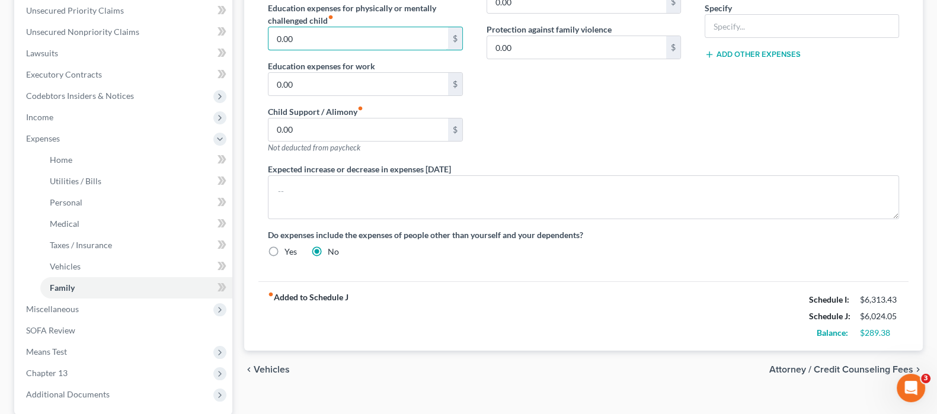
scroll to position [296, 0]
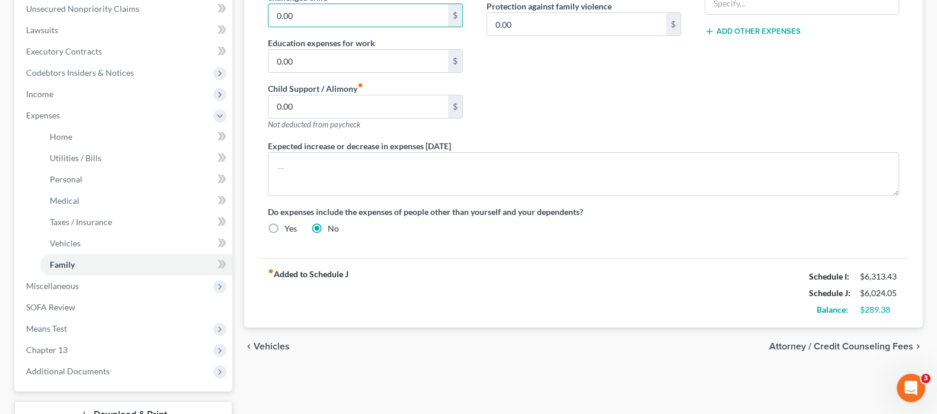
click at [836, 342] on span "Attorney / Credit Counseling Fees" at bounding box center [841, 346] width 144 height 9
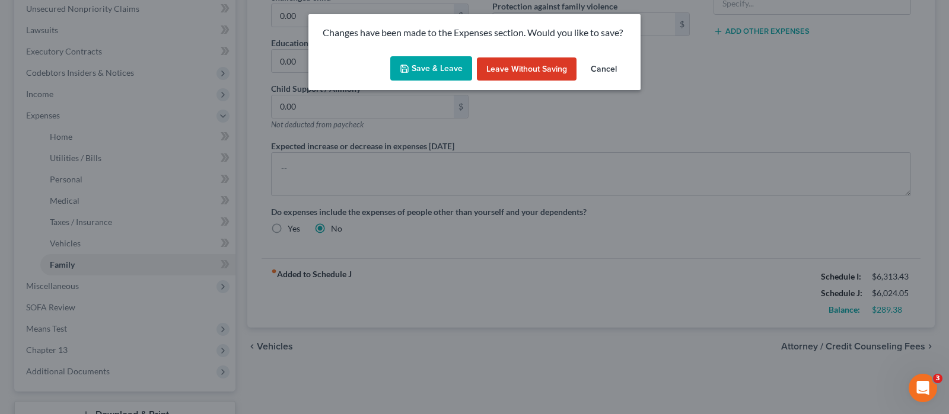
click at [407, 66] on icon "button" at bounding box center [404, 68] width 9 height 9
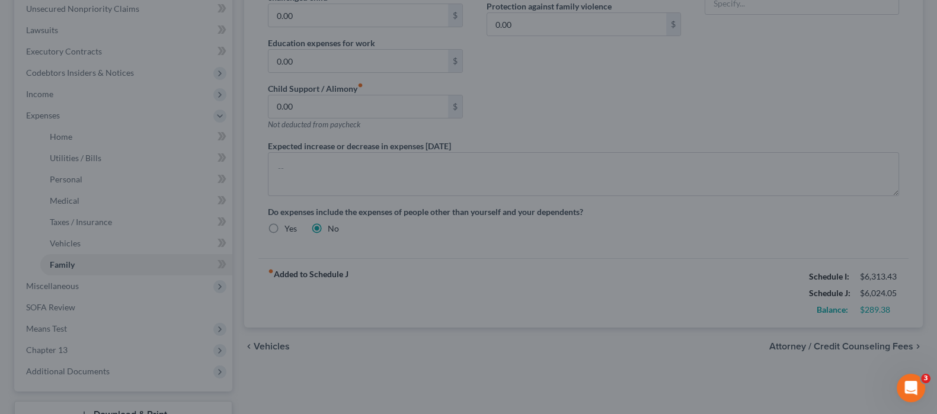
select select "0"
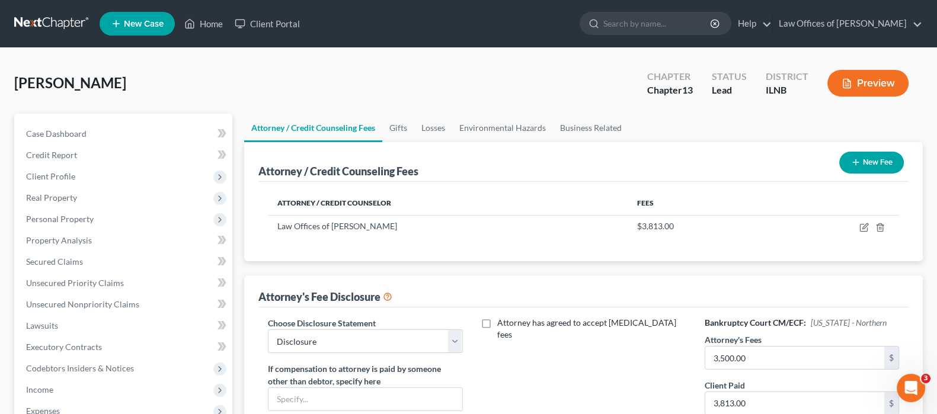
click at [887, 79] on button "Preview" at bounding box center [868, 83] width 81 height 27
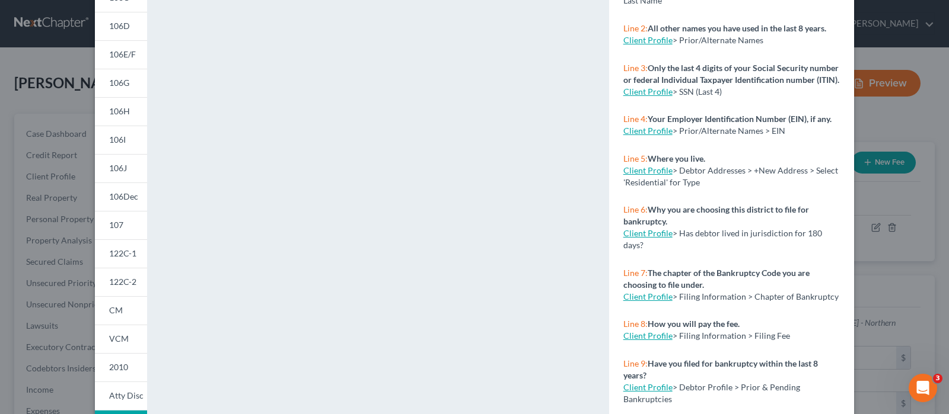
scroll to position [254, 0]
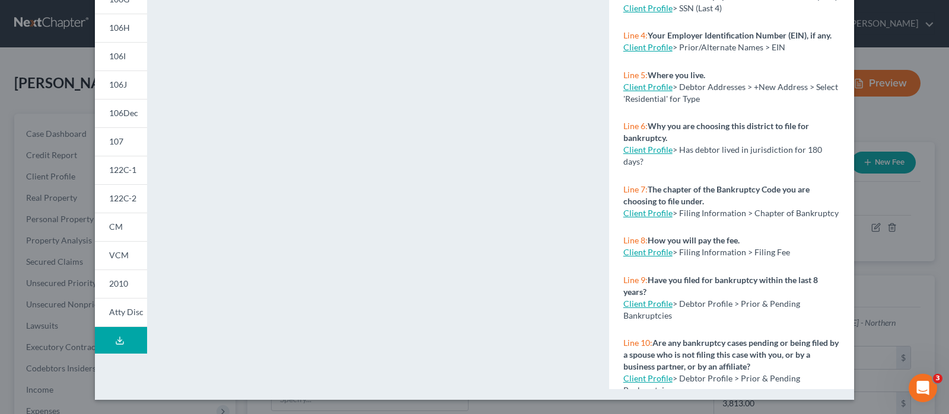
click at [116, 336] on icon at bounding box center [119, 340] width 9 height 9
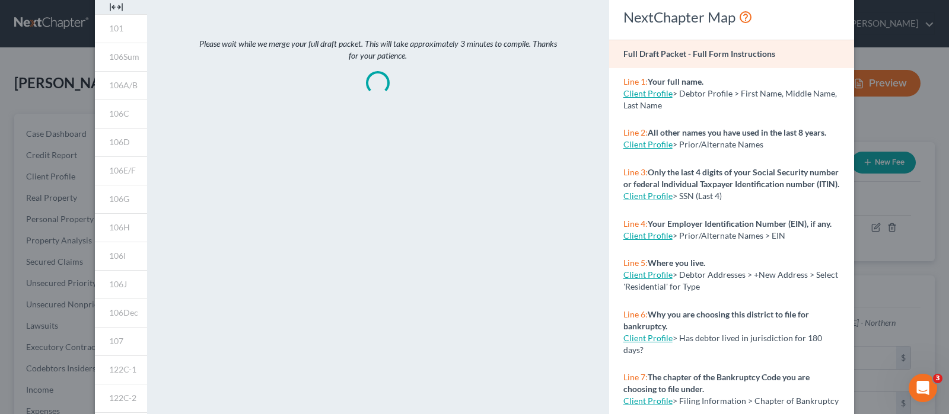
scroll to position [0, 0]
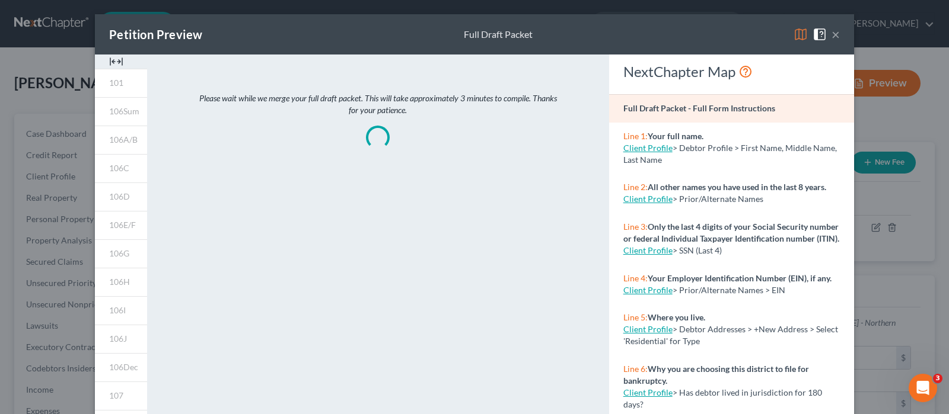
click at [832, 32] on button "×" at bounding box center [835, 34] width 8 height 14
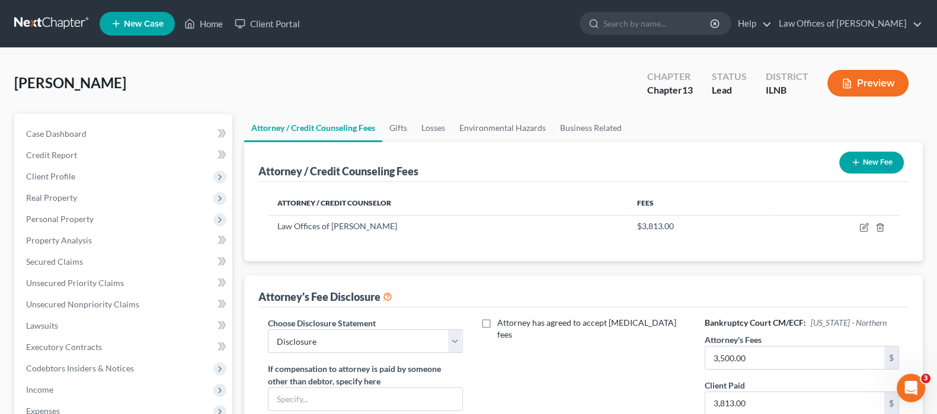
click at [868, 79] on button "Preview" at bounding box center [868, 83] width 81 height 27
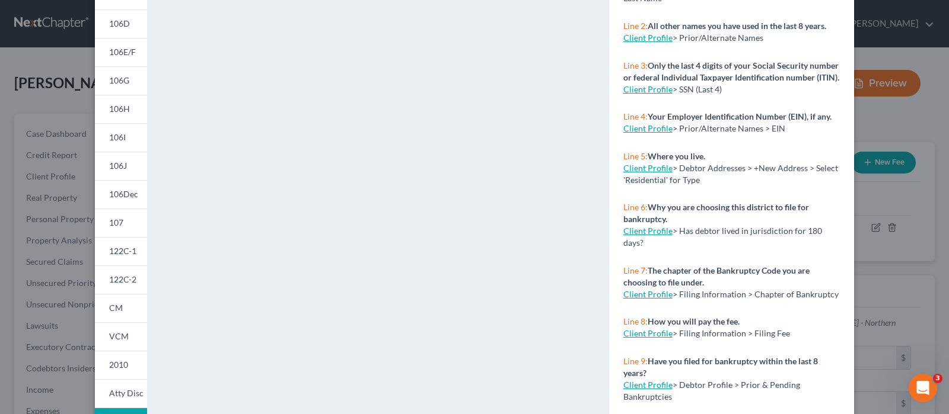
scroll to position [254, 0]
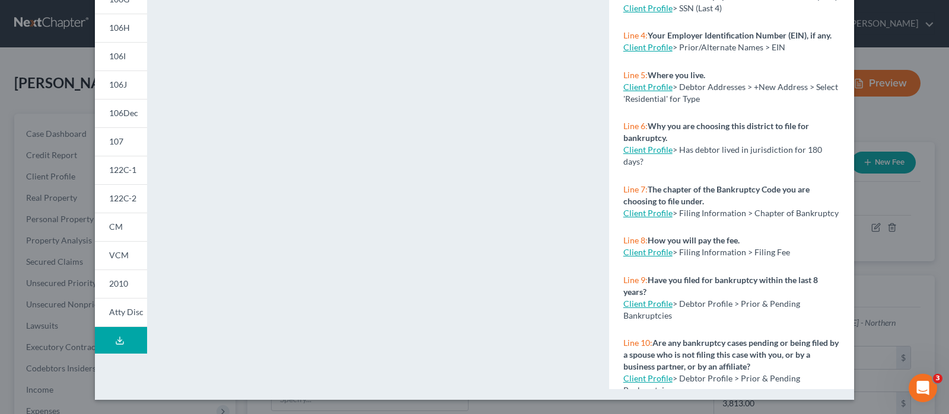
click at [115, 342] on icon at bounding box center [119, 340] width 9 height 9
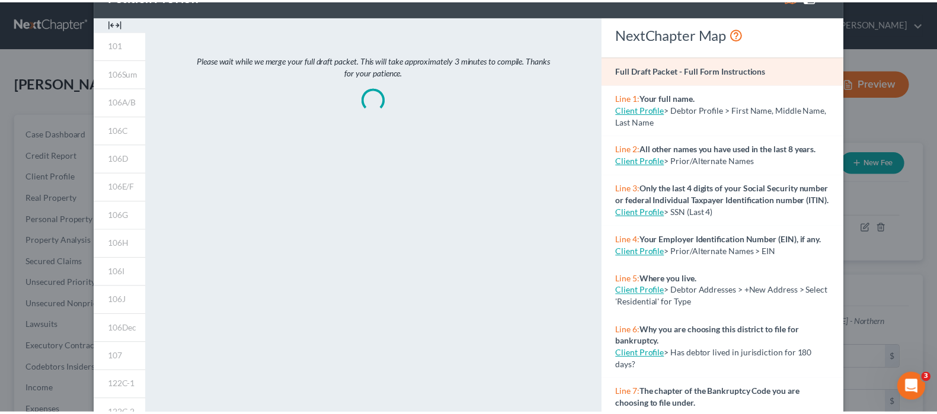
scroll to position [21, 0]
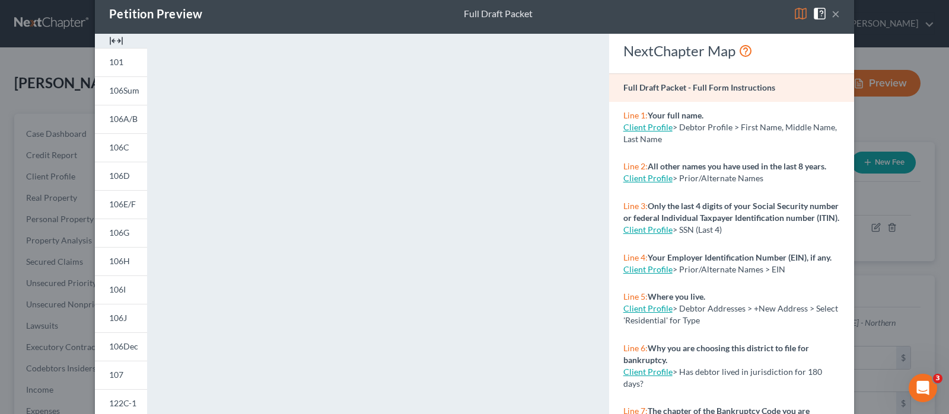
click at [831, 12] on button "×" at bounding box center [835, 14] width 8 height 14
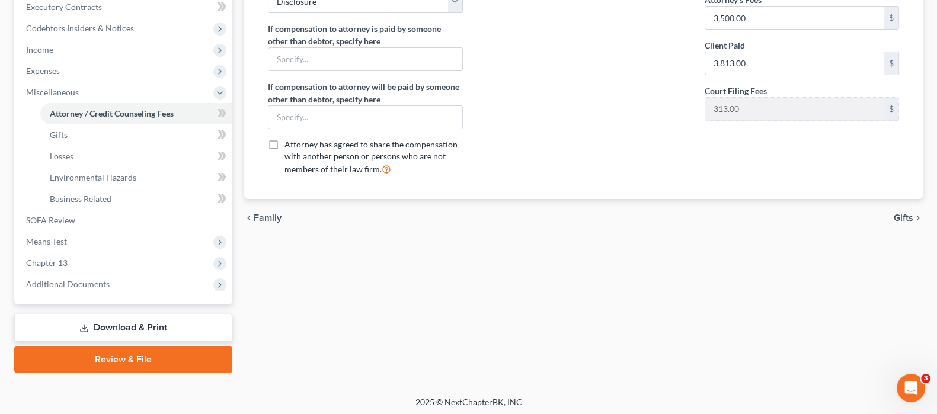
scroll to position [343, 0]
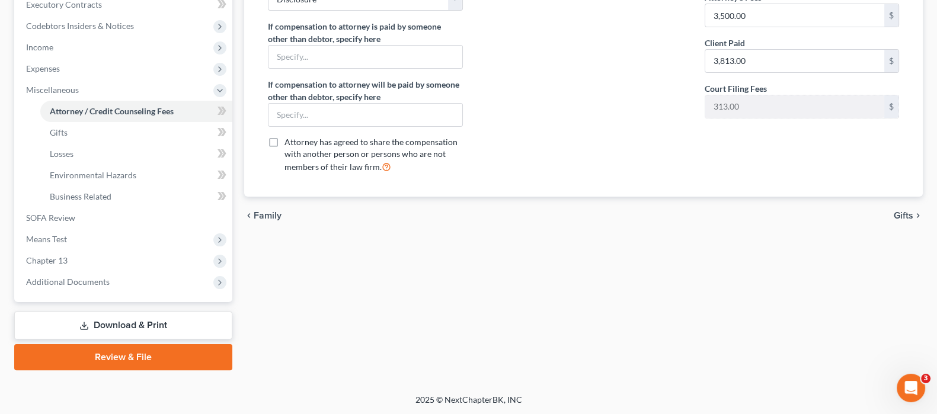
click at [127, 322] on link "Download & Print" at bounding box center [123, 326] width 218 height 28
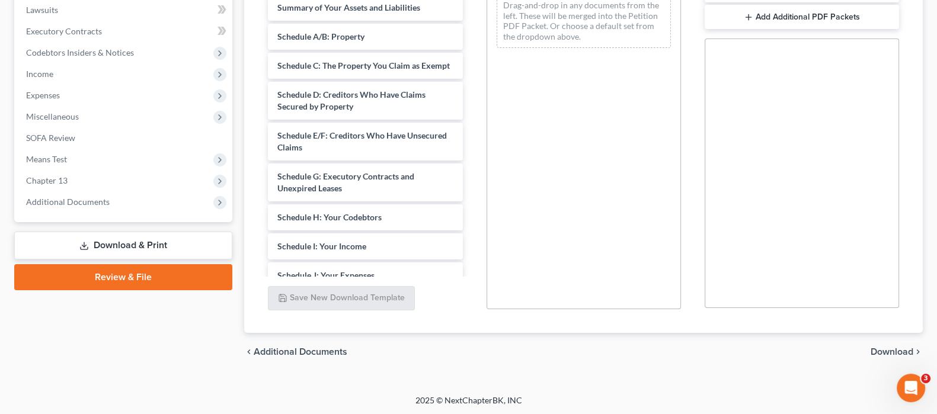
scroll to position [317, 0]
click at [886, 347] on span "Download" at bounding box center [892, 351] width 43 height 9
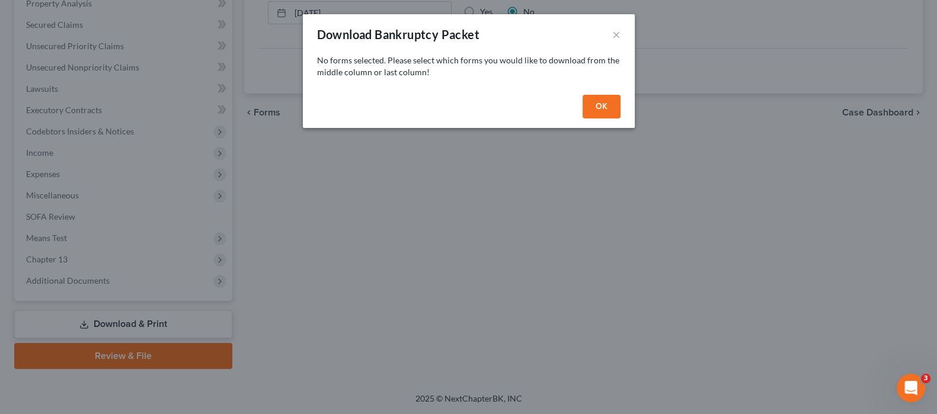
scroll to position [236, 0]
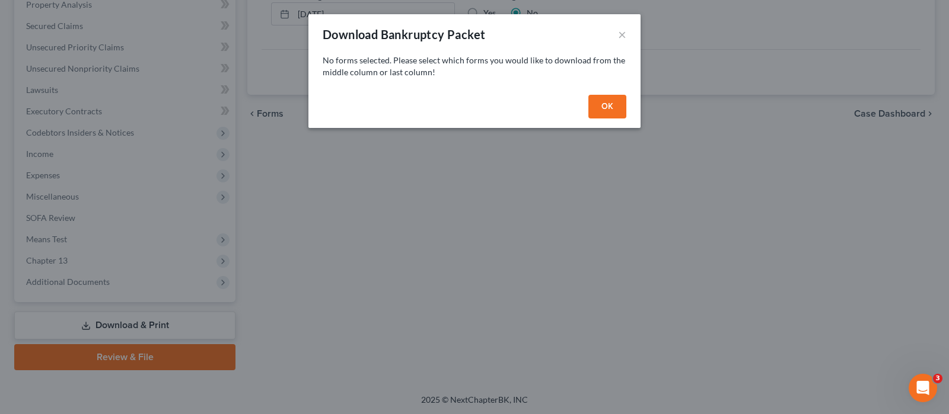
click at [610, 104] on button "OK" at bounding box center [607, 107] width 38 height 24
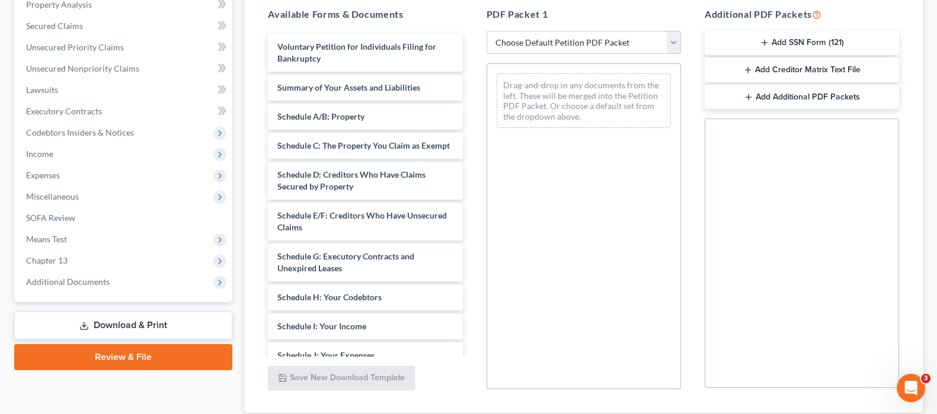
click at [625, 47] on select "Choose Default Petition PDF Packet Complete Bankruptcy Petition (all forms and …" at bounding box center [584, 43] width 194 height 24
select select "0"
click at [487, 31] on select "Choose Default Petition PDF Packet Complete Bankruptcy Petition (all forms and …" at bounding box center [584, 43] width 194 height 24
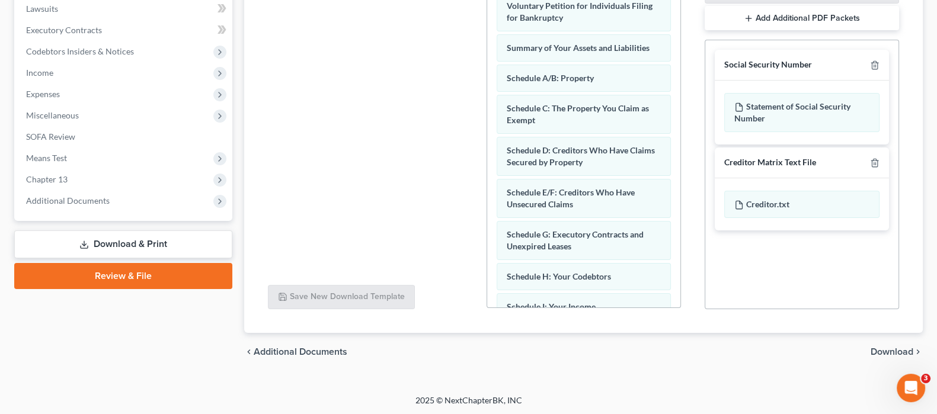
click at [880, 347] on span "Download" at bounding box center [892, 351] width 43 height 9
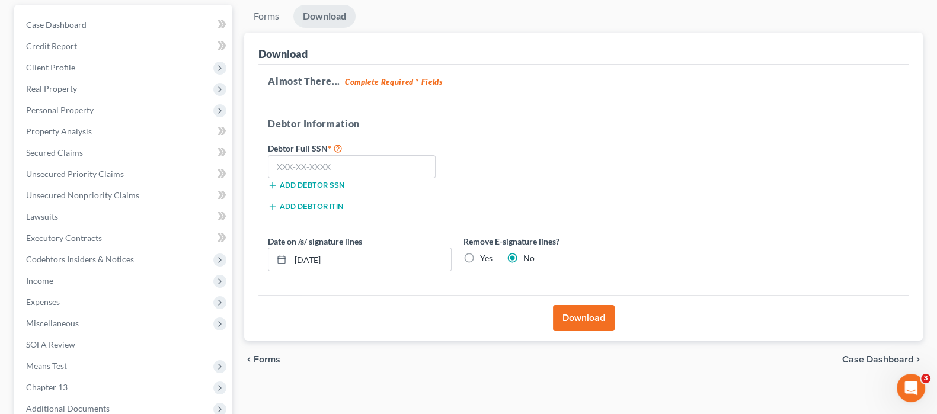
scroll to position [14, 0]
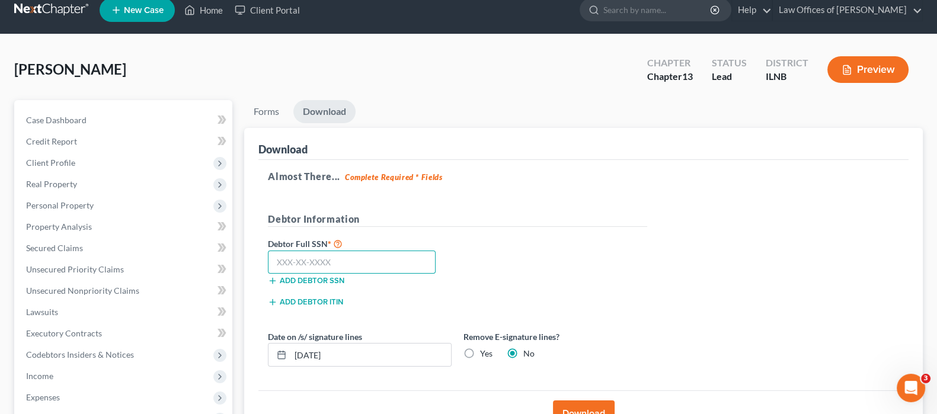
click at [414, 257] on input "text" at bounding box center [352, 263] width 168 height 24
paste input "343-74-9775"
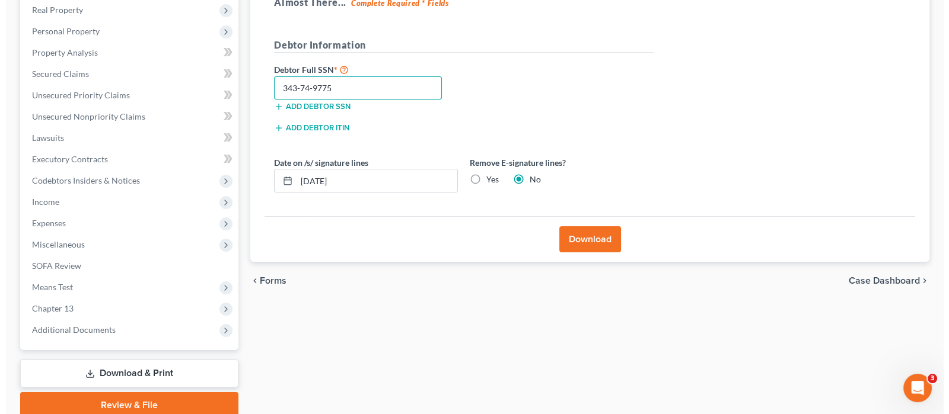
scroll to position [236, 0]
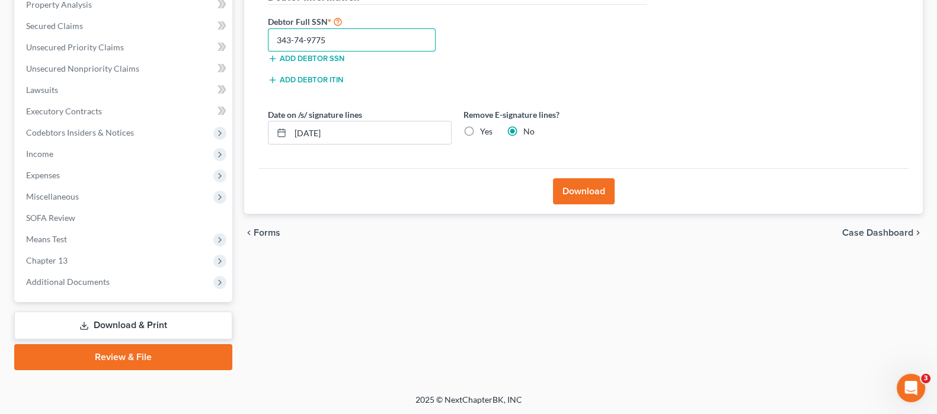
type input "343-74-9775"
click at [579, 193] on button "Download" at bounding box center [584, 191] width 62 height 26
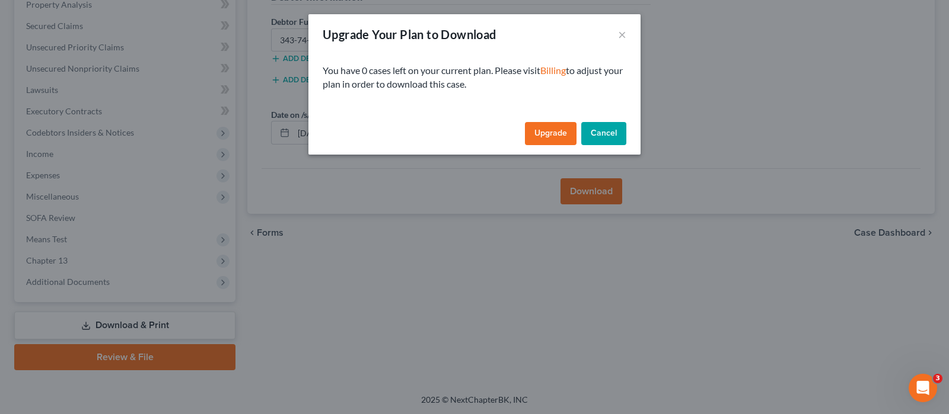
click at [552, 137] on link "Upgrade" at bounding box center [551, 134] width 52 height 24
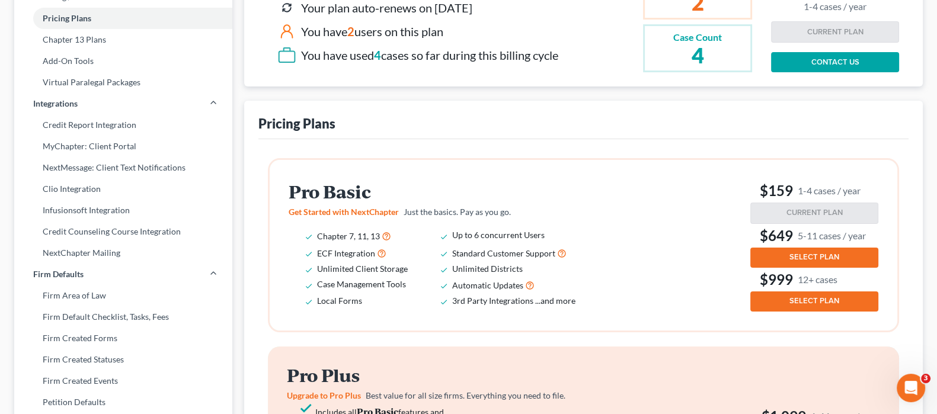
scroll to position [222, 0]
